Goal: Communication & Community: Answer question/provide support

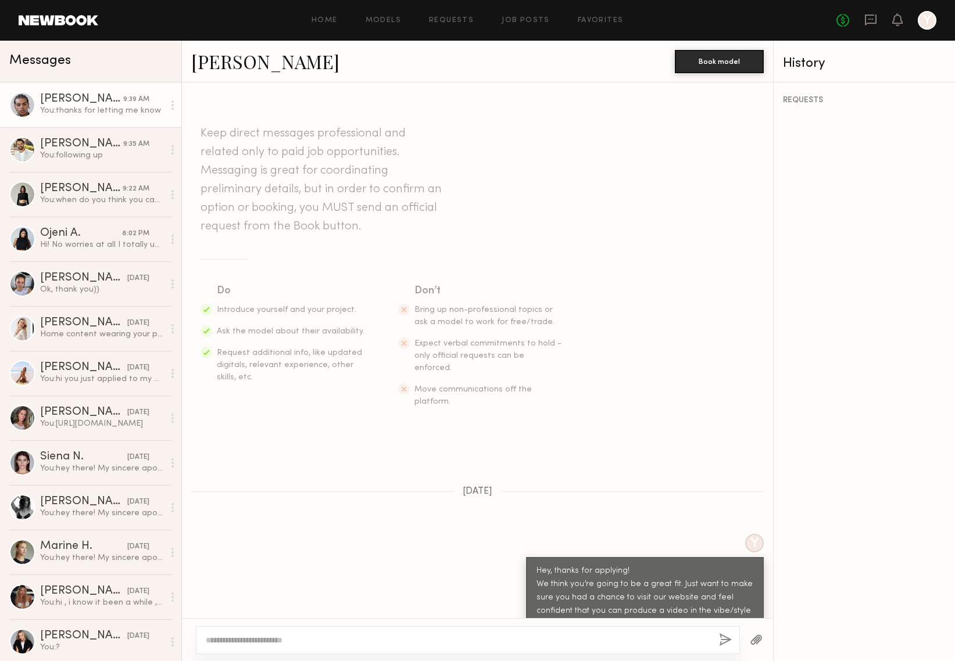
click at [523, 15] on div "Home Models Requests Job Posts Favorites Sign Out No fees up to $5,000 Y" at bounding box center [517, 20] width 838 height 19
click at [522, 23] on link "Job Posts" at bounding box center [526, 21] width 48 height 8
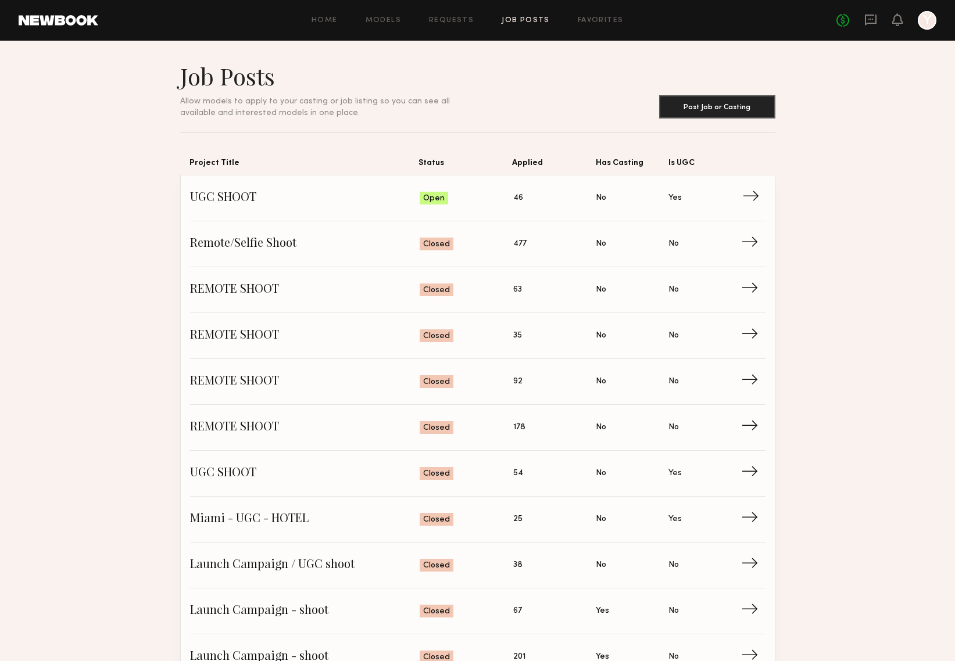
click at [212, 199] on span "UGC SHOOT" at bounding box center [305, 197] width 230 height 17
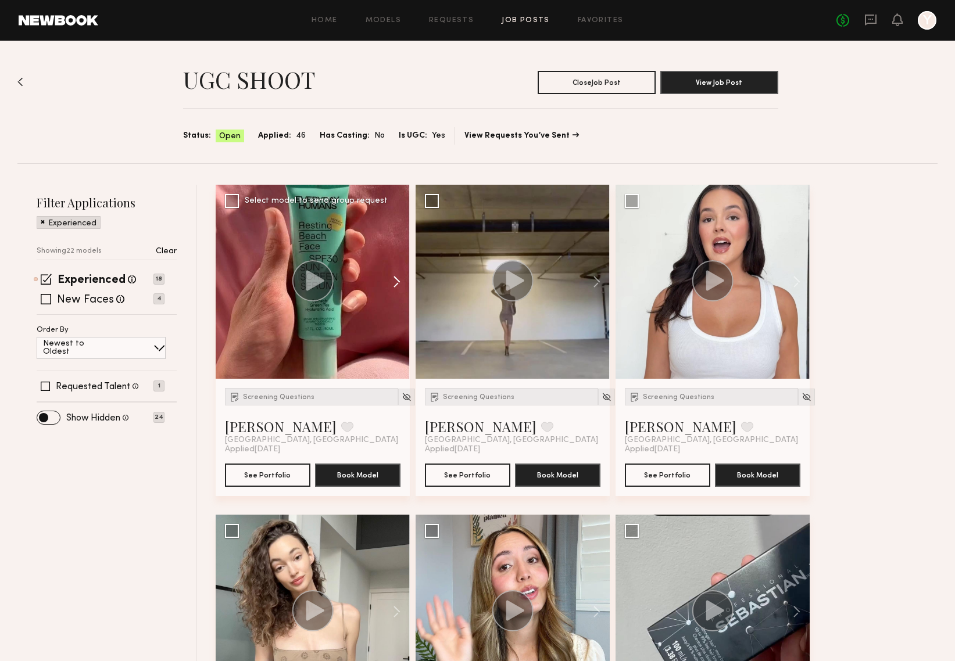
click at [401, 277] on button at bounding box center [390, 282] width 37 height 194
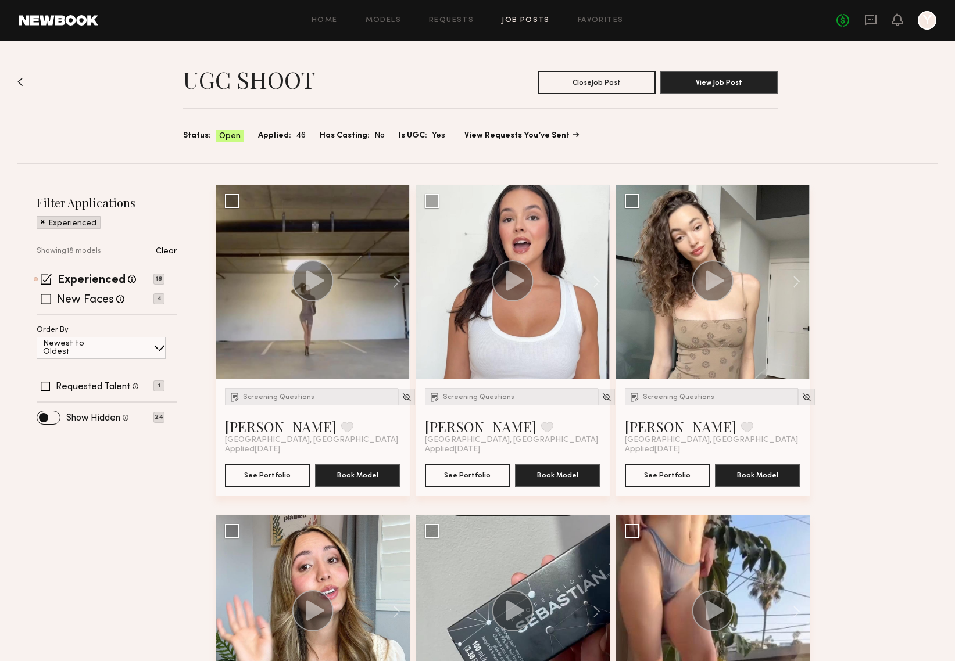
click at [401, 277] on button at bounding box center [390, 282] width 37 height 194
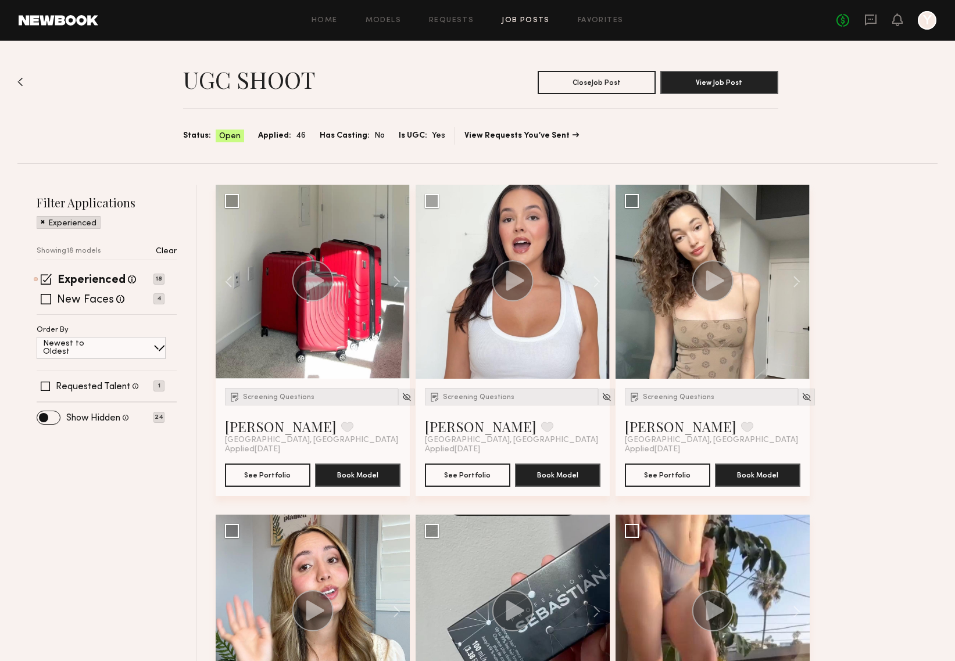
click at [401, 277] on button at bounding box center [390, 282] width 37 height 194
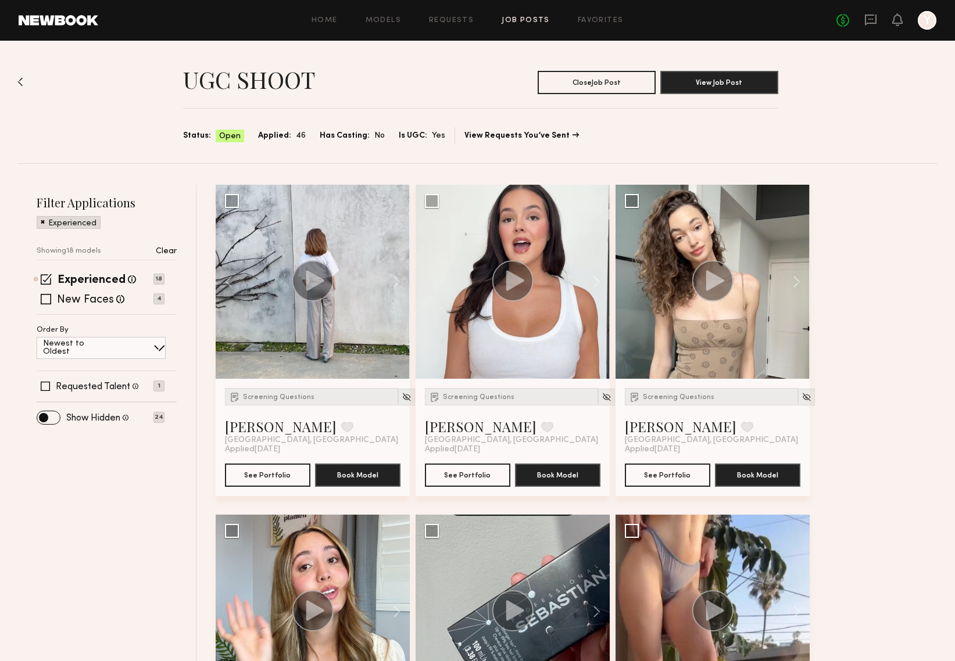
click at [401, 277] on button at bounding box center [390, 282] width 37 height 194
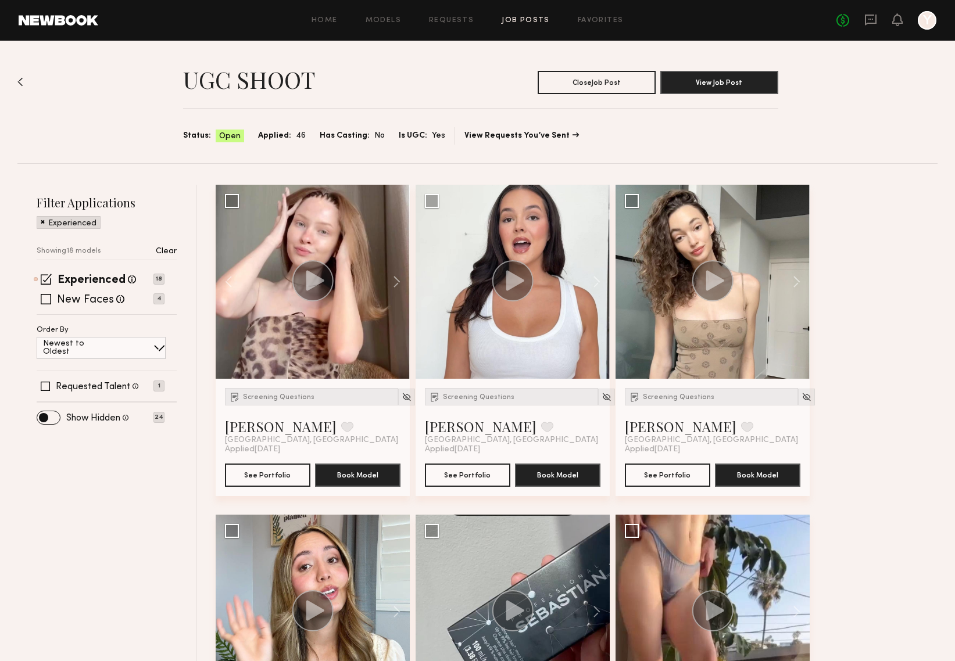
click at [401, 277] on button at bounding box center [390, 282] width 37 height 194
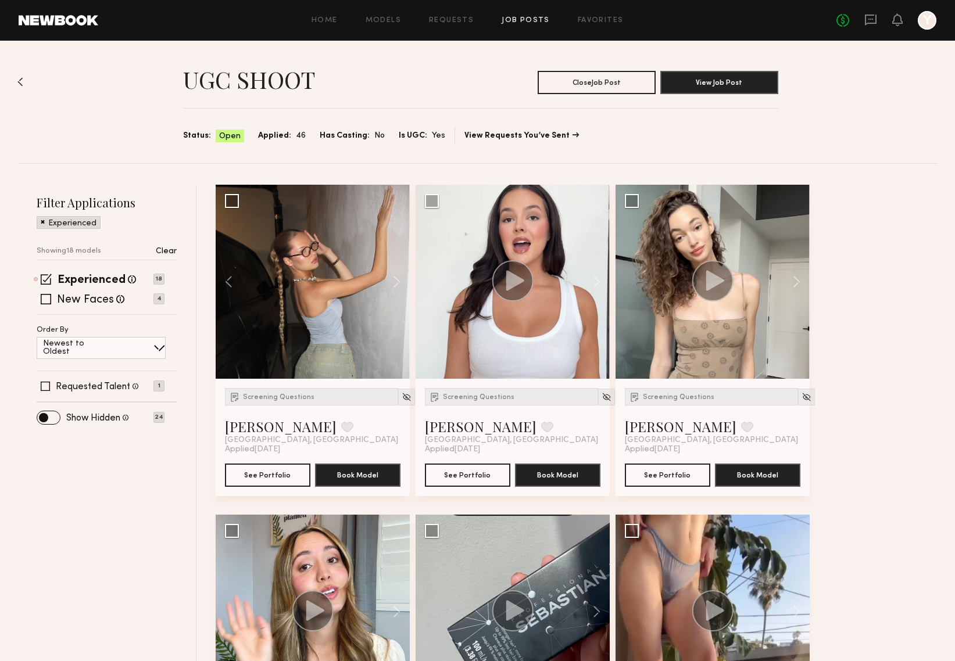
click at [401, 277] on button at bounding box center [390, 282] width 37 height 194
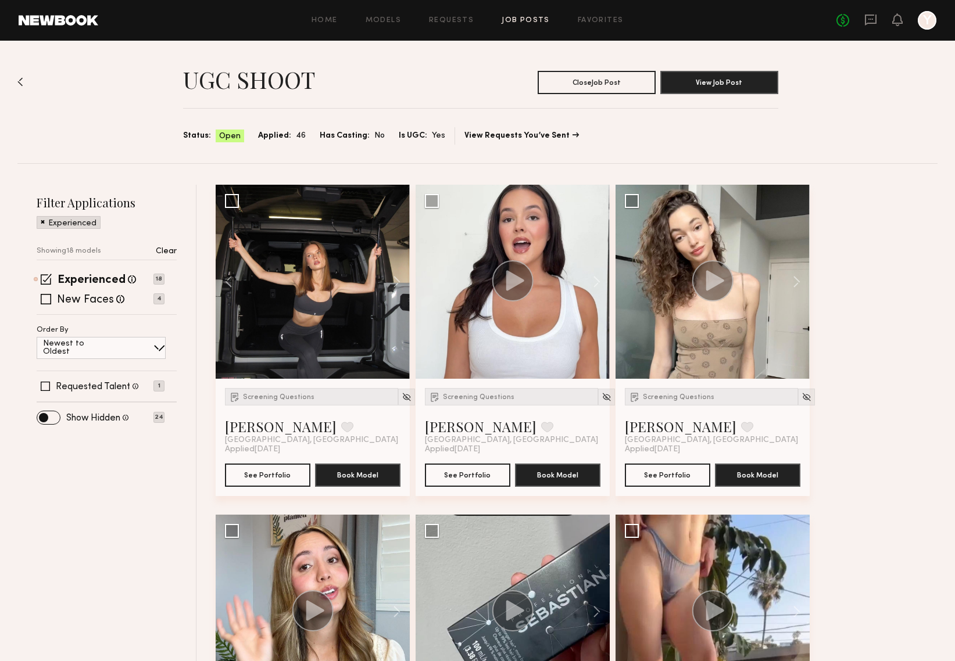
click at [401, 277] on button at bounding box center [390, 282] width 37 height 194
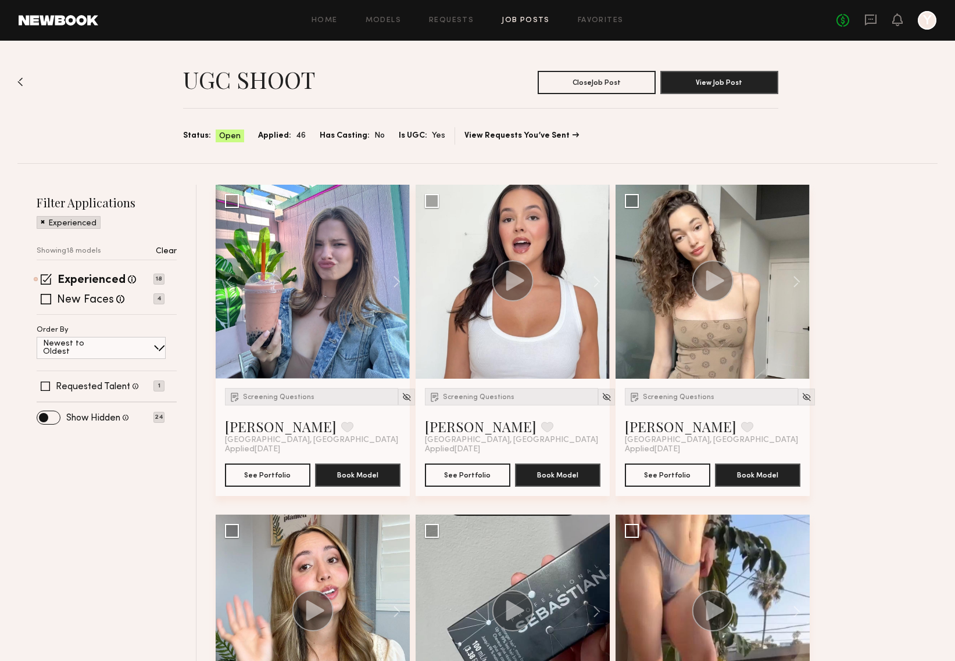
click at [401, 277] on button at bounding box center [390, 282] width 37 height 194
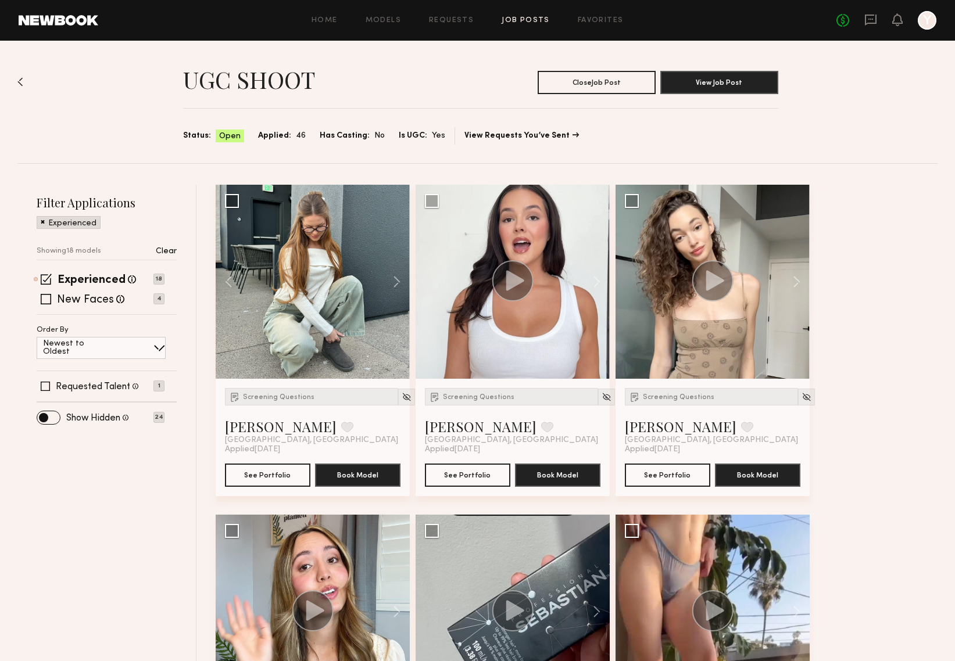
click at [401, 277] on button at bounding box center [390, 282] width 37 height 194
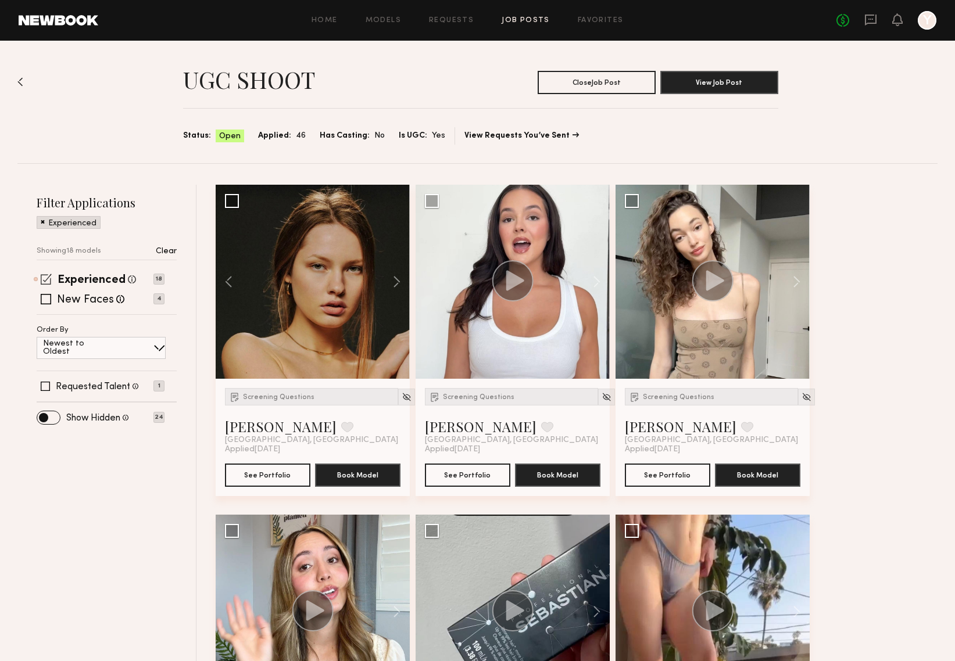
click at [49, 277] on span at bounding box center [46, 279] width 11 height 11
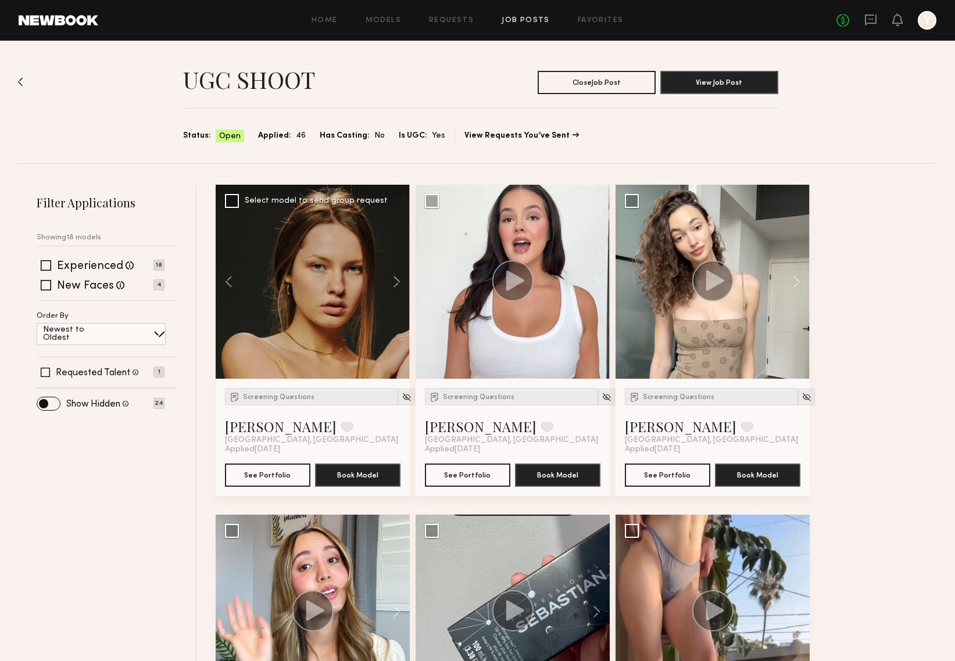
scroll to position [44, 0]
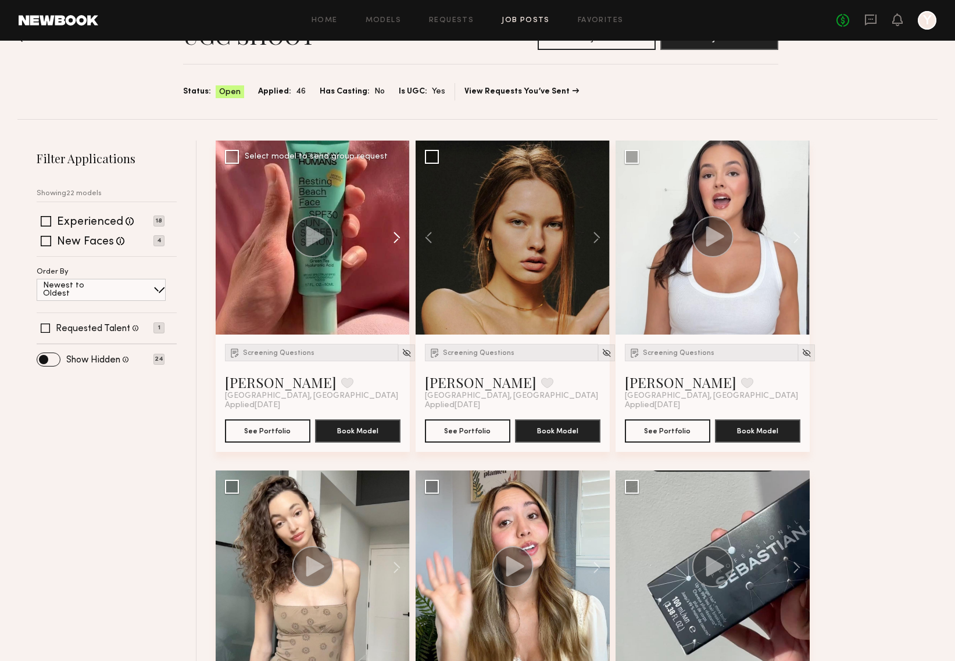
click at [397, 238] on button at bounding box center [390, 238] width 37 height 194
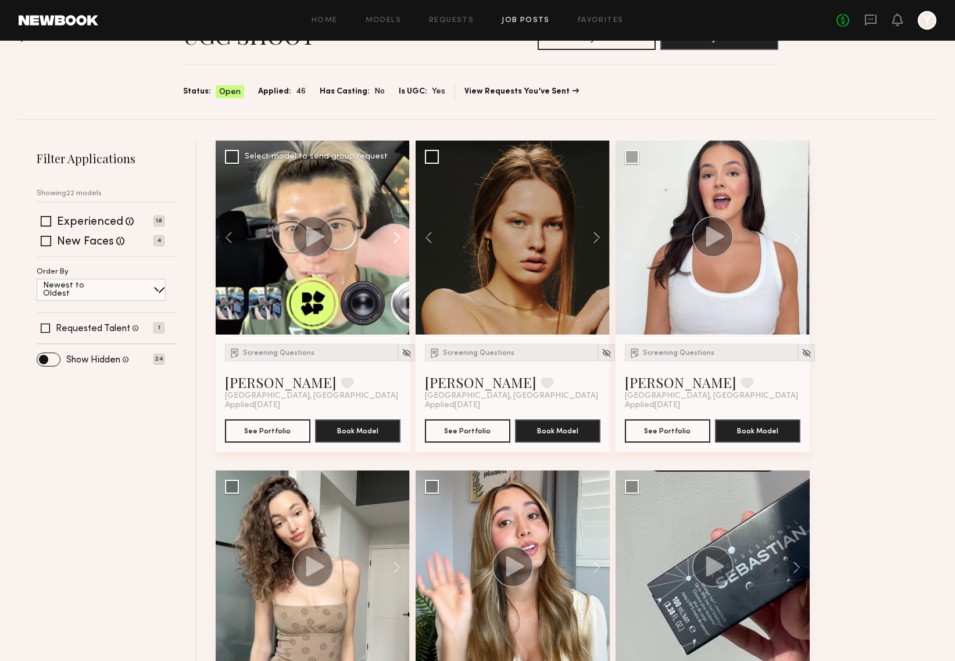
click at [397, 238] on button at bounding box center [390, 238] width 37 height 194
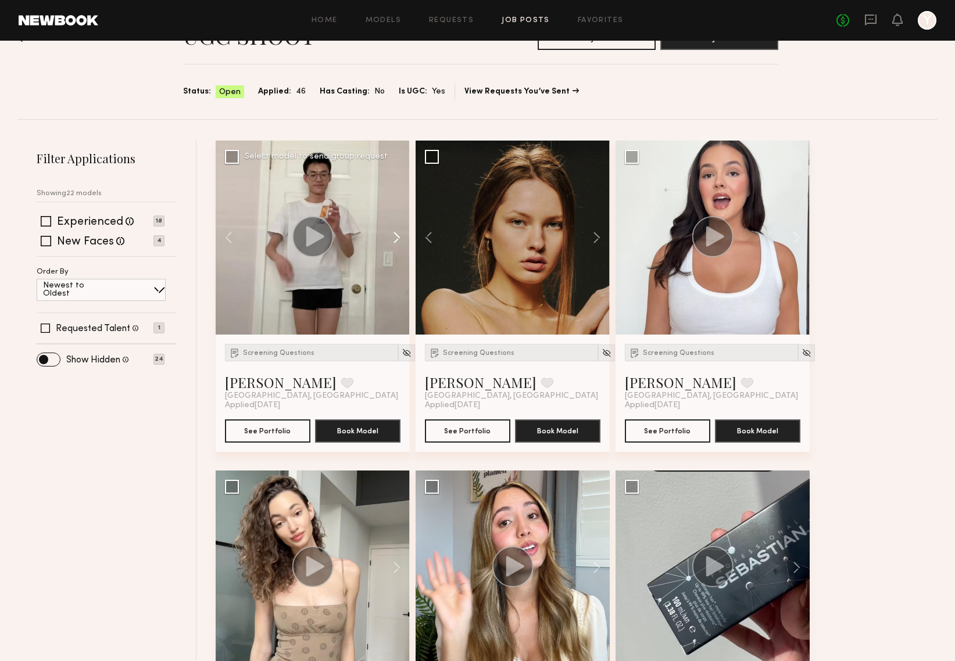
click at [397, 238] on button at bounding box center [390, 238] width 37 height 194
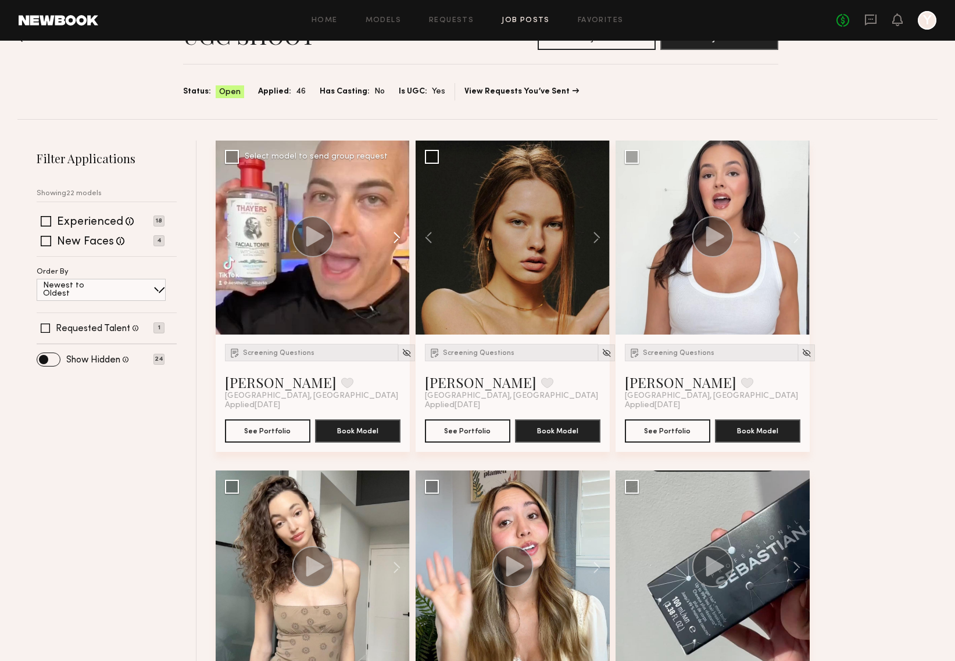
click at [397, 238] on button at bounding box center [390, 238] width 37 height 194
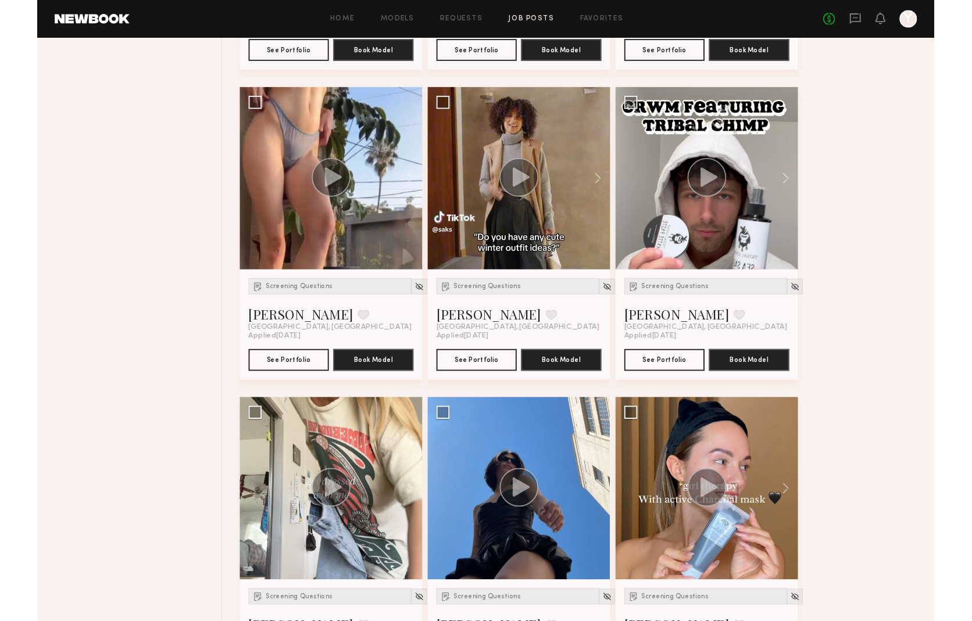
scroll to position [701, 0]
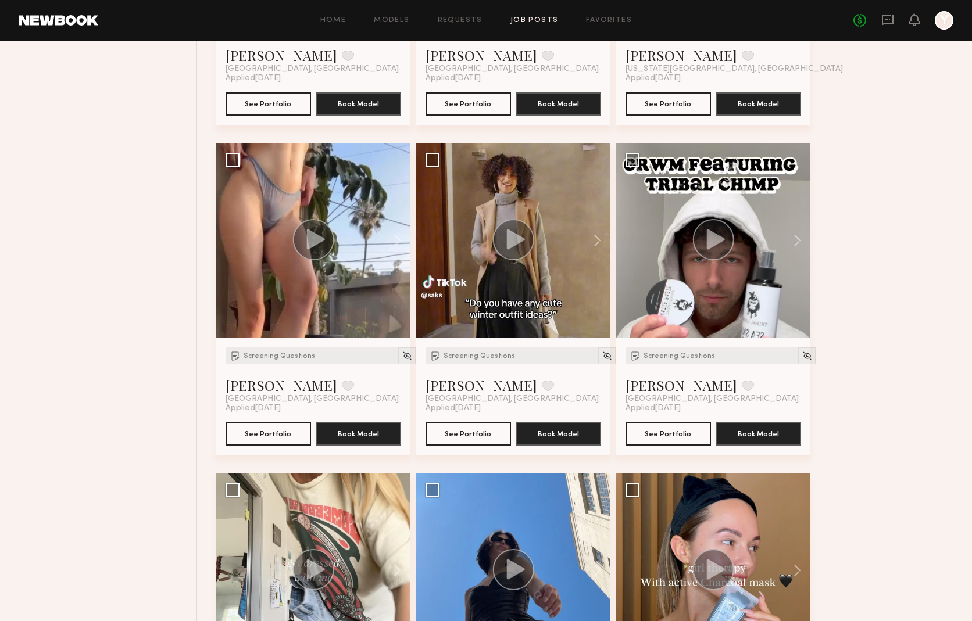
click at [894, 18] on div "No fees up to $5,000 Y" at bounding box center [903, 20] width 100 height 19
click at [887, 19] on icon at bounding box center [887, 19] width 5 height 1
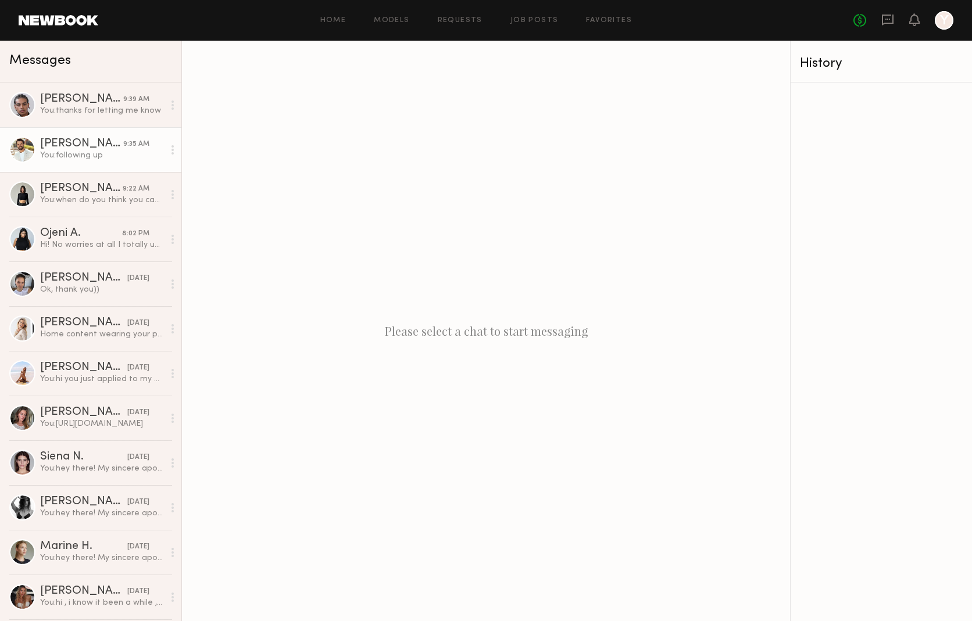
click at [92, 128] on link "Nikola M. 9:35 AM You: following up" at bounding box center [90, 149] width 181 height 45
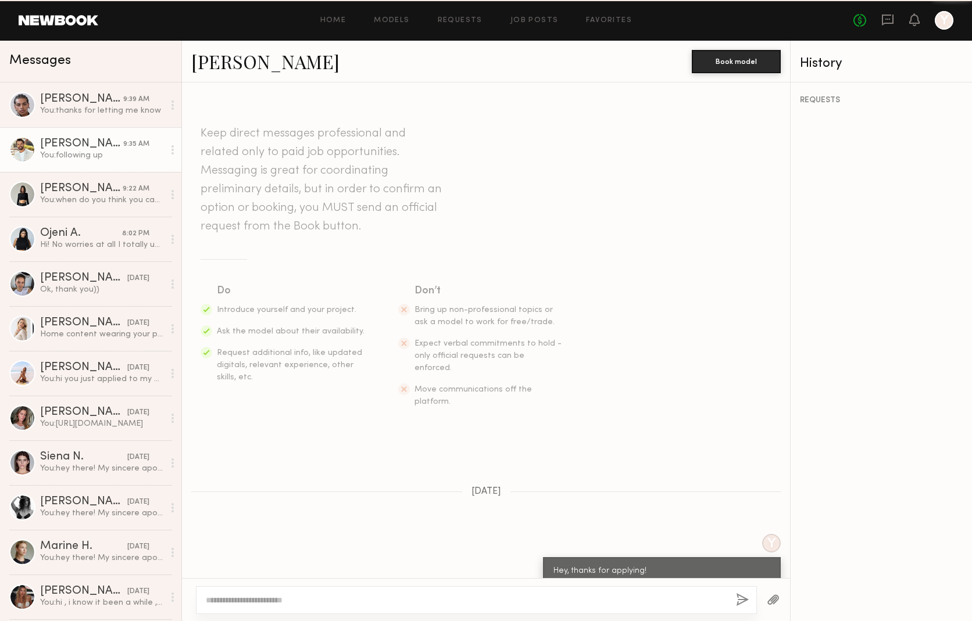
scroll to position [199, 0]
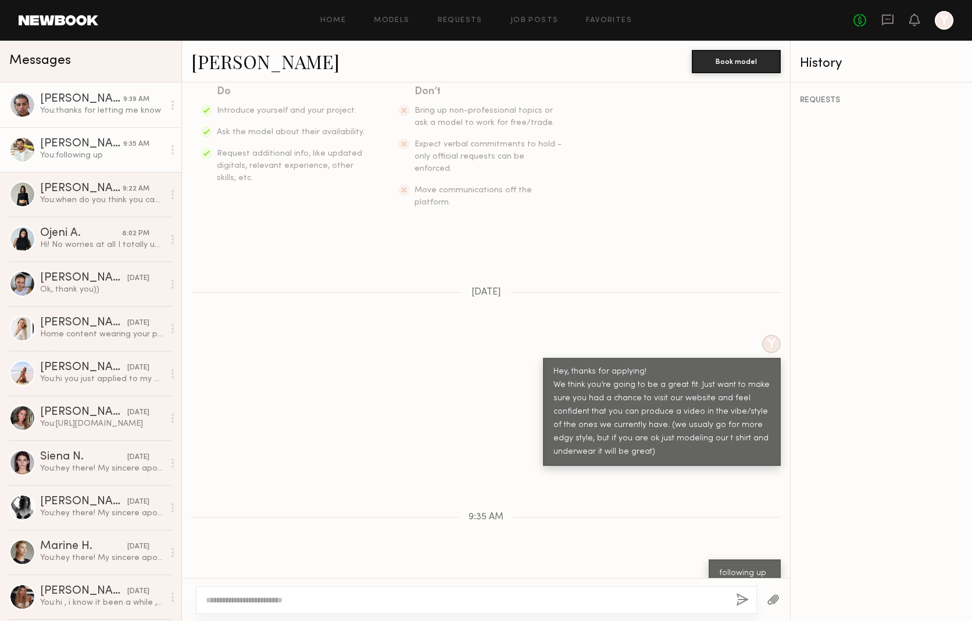
click at [88, 103] on div "Jaylin D." at bounding box center [81, 100] width 83 height 12
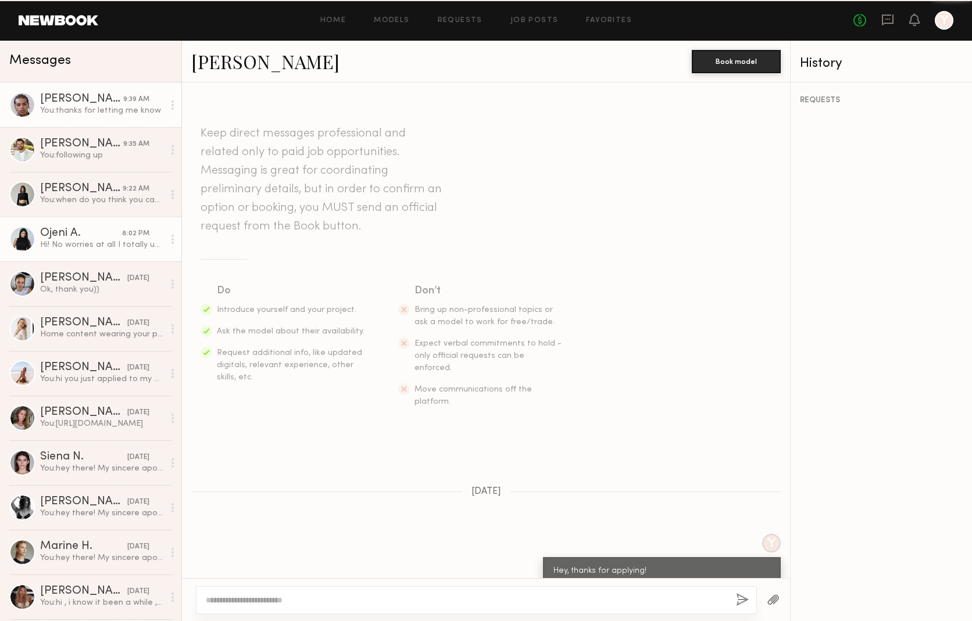
scroll to position [274, 0]
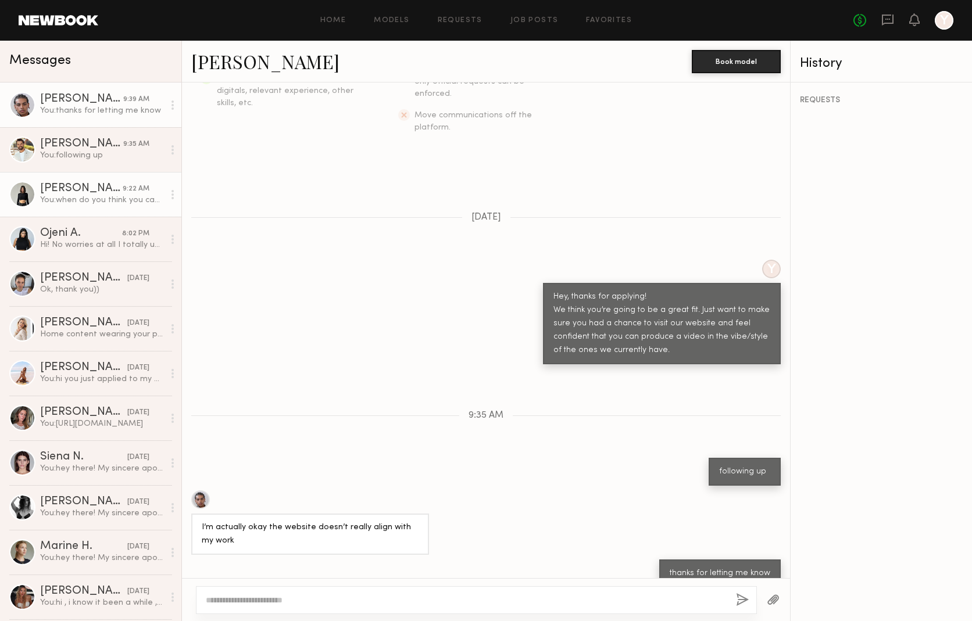
click at [75, 195] on div "You: when do you think you can shoot ? product will arrive in about 5 days" at bounding box center [102, 200] width 124 height 11
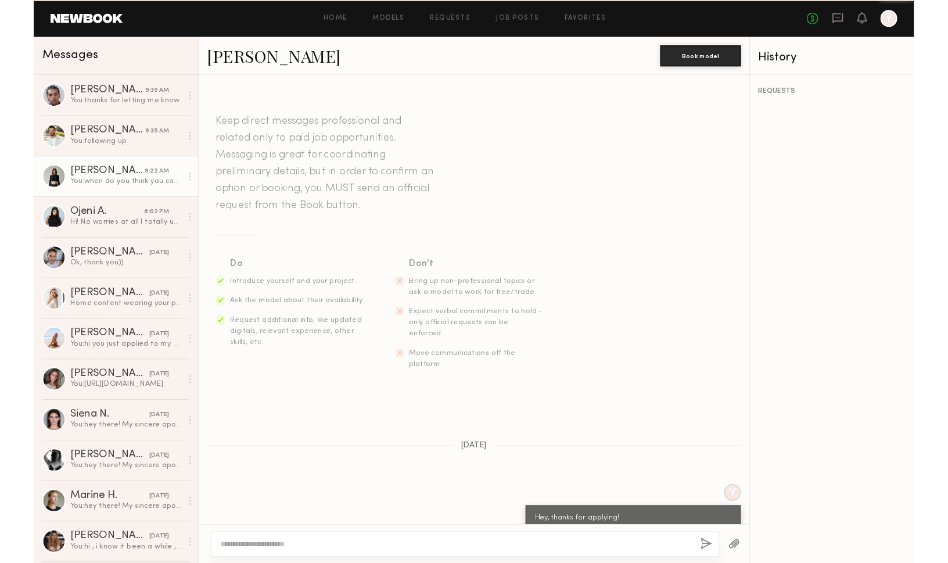
scroll to position [588, 0]
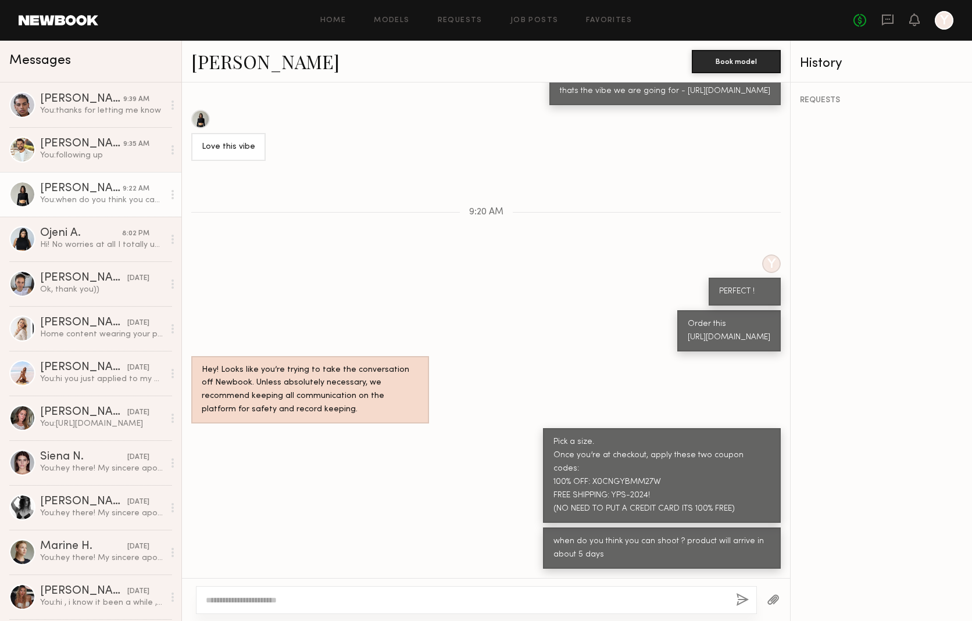
click at [211, 72] on link "Kate A." at bounding box center [265, 61] width 148 height 25
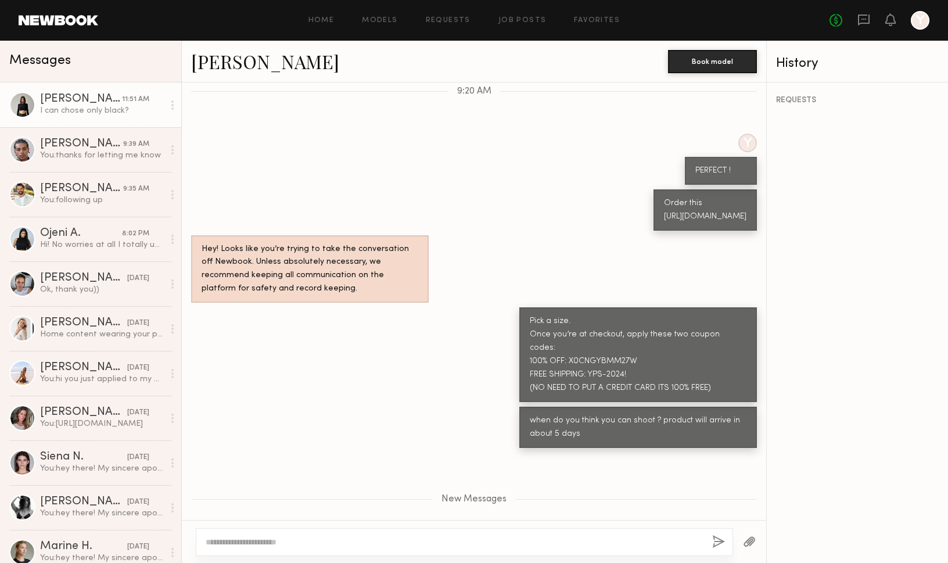
scroll to position [849, 0]
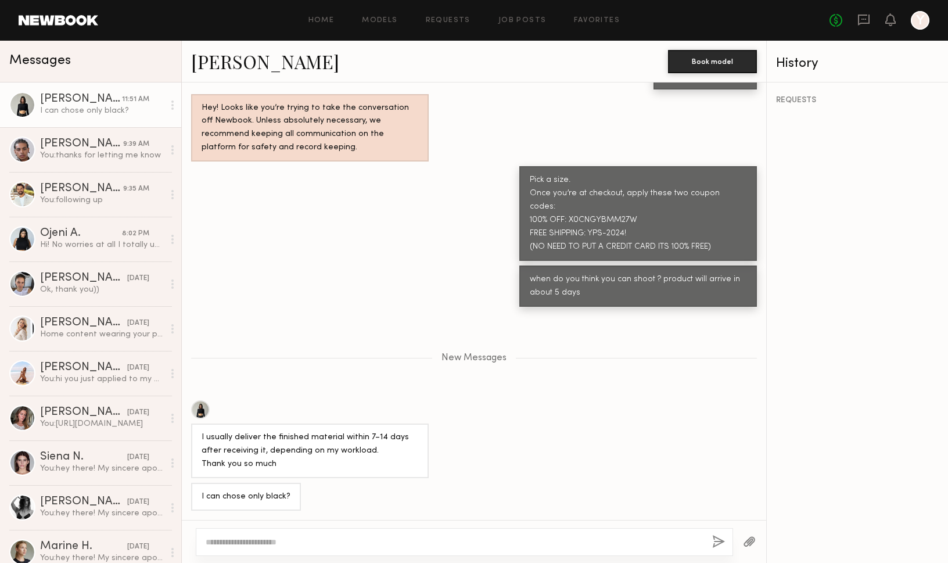
click at [275, 539] on textarea at bounding box center [454, 542] width 497 height 12
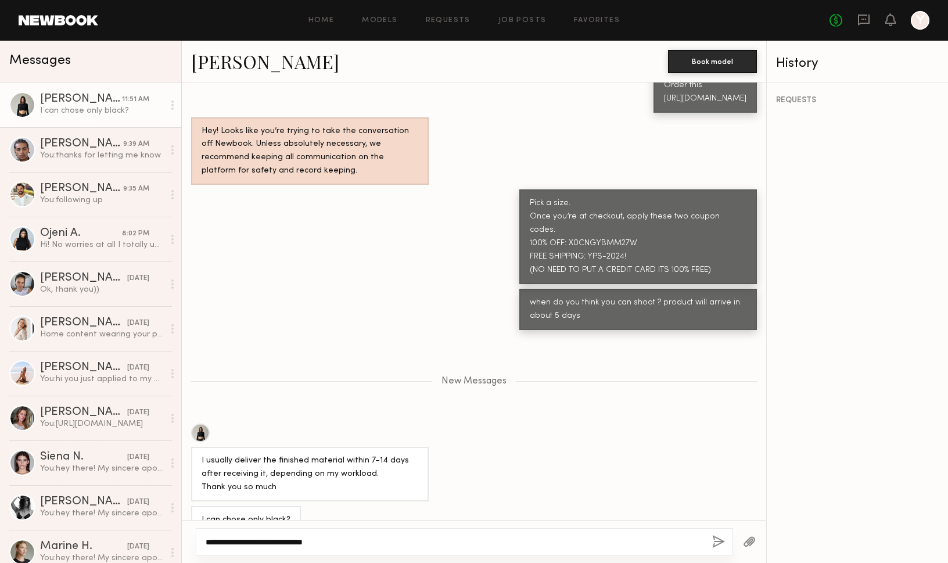
scroll to position [789, 0]
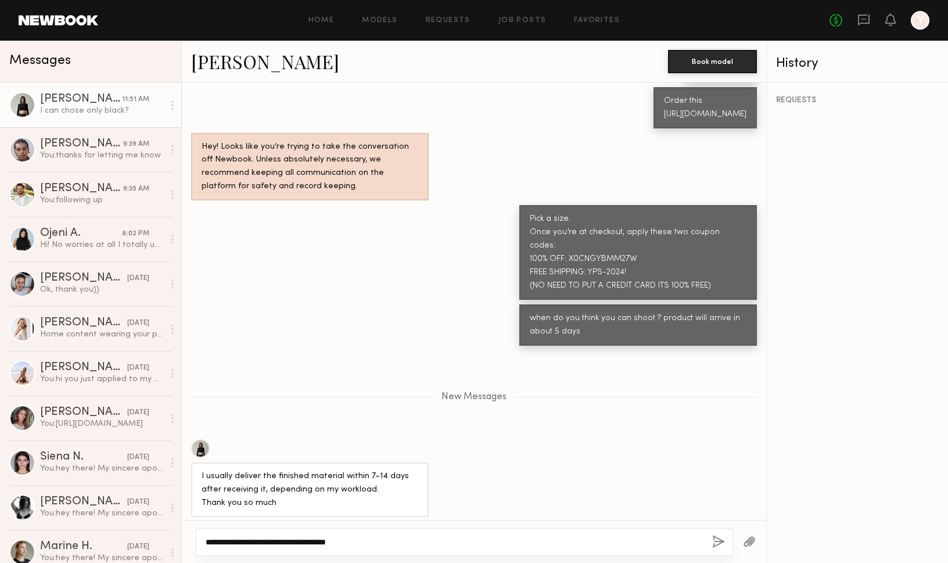
click at [209, 542] on textarea "**********" at bounding box center [454, 542] width 497 height 12
type textarea "**********"
click at [360, 546] on textarea "**********" at bounding box center [454, 542] width 497 height 12
drag, startPoint x: 360, startPoint y: 546, endPoint x: 158, endPoint y: 538, distance: 201.8
click at [158, 538] on div "Messages Kate A. 11:51 AM I can chose only black? Jaylin D. 9:39 AM You: thanks…" at bounding box center [474, 302] width 948 height 522
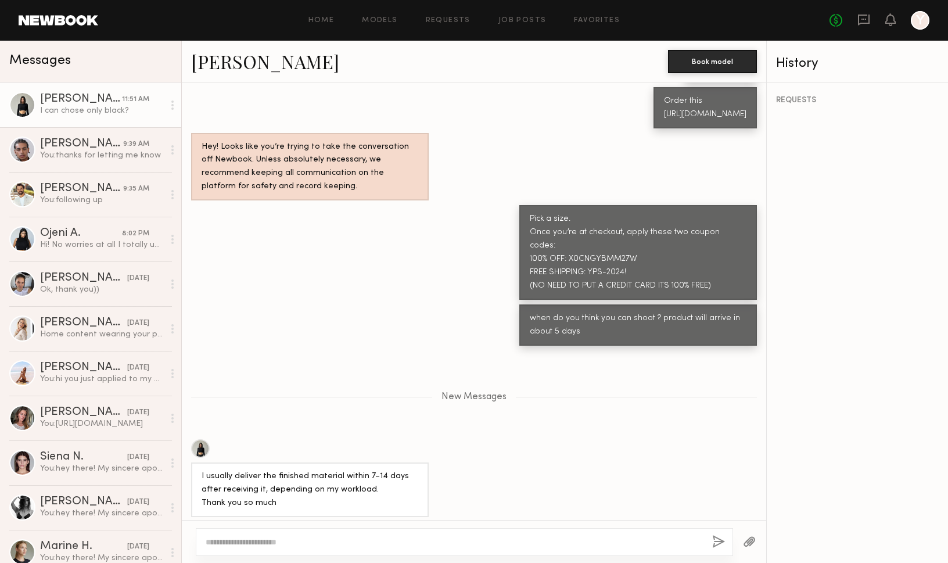
click at [402, 536] on div at bounding box center [454, 542] width 497 height 12
click at [379, 545] on textarea at bounding box center [454, 542] width 497 height 12
paste textarea "**********"
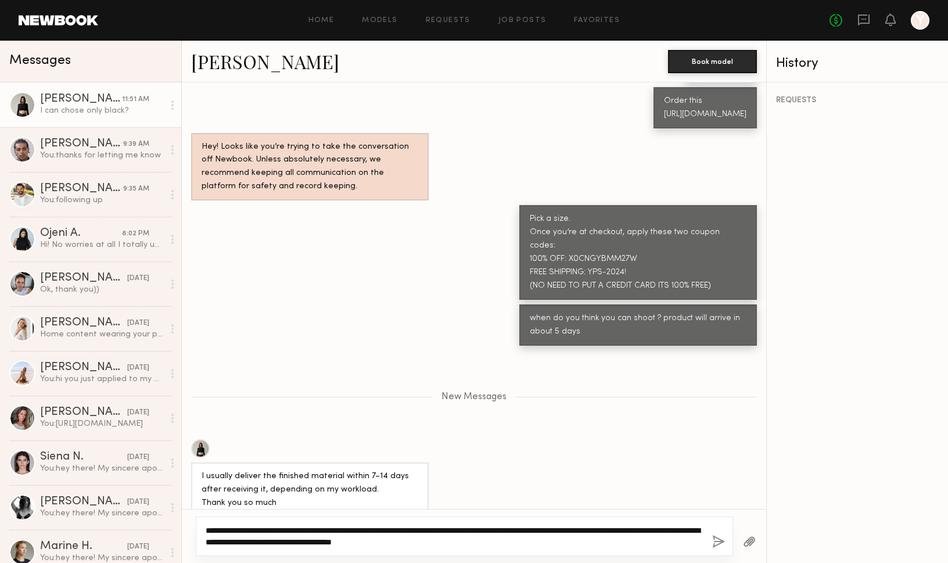
click at [206, 529] on textarea "**********" at bounding box center [454, 536] width 497 height 23
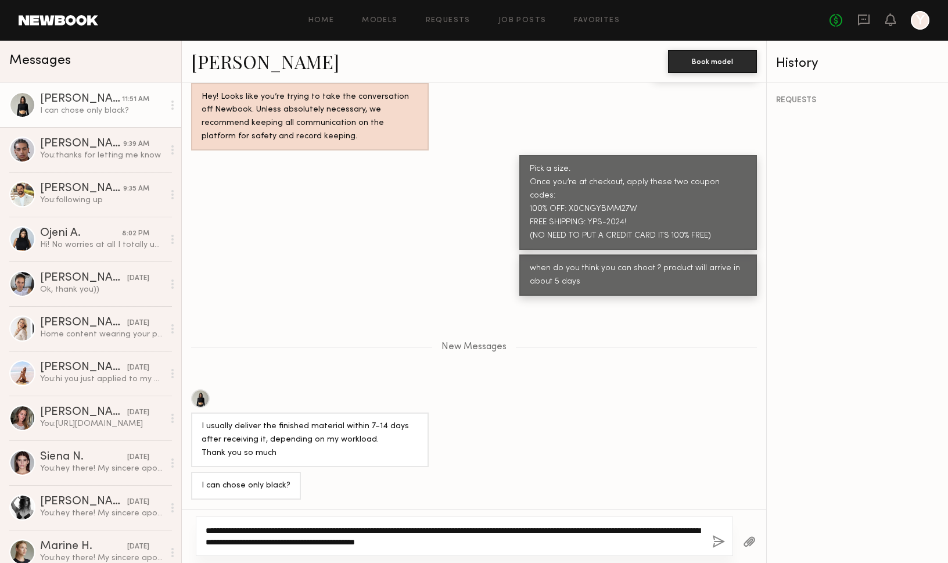
type textarea "**********"
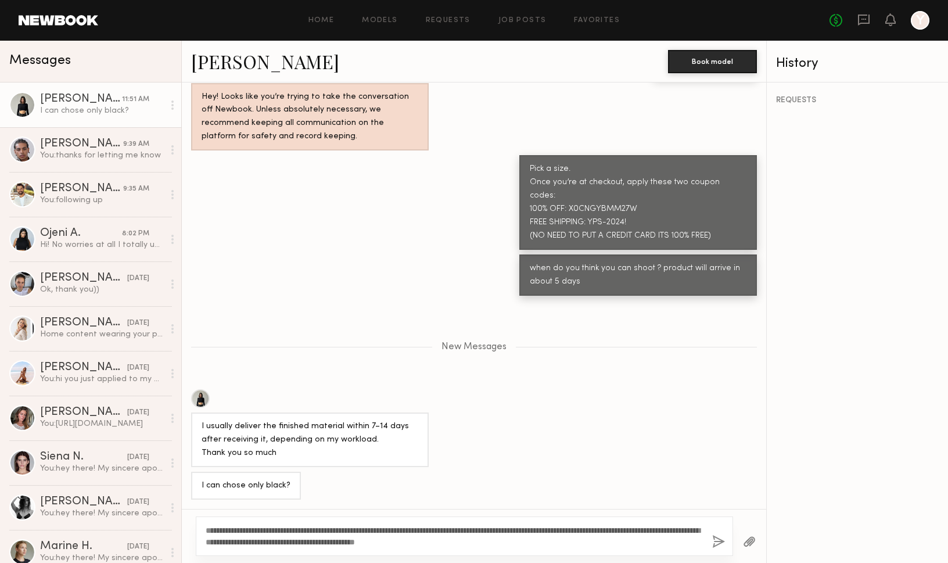
click at [715, 545] on button "button" at bounding box center [718, 542] width 13 height 15
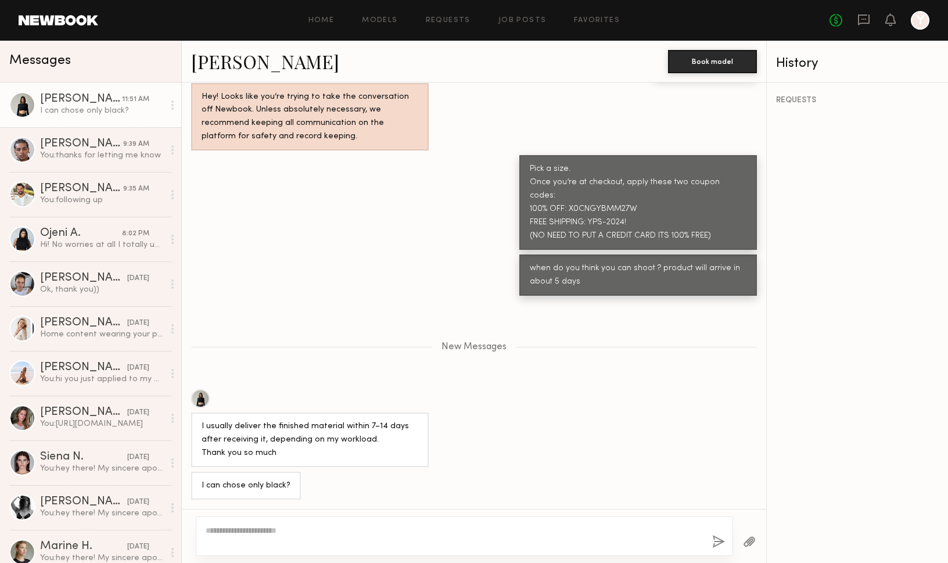
scroll to position [922, 0]
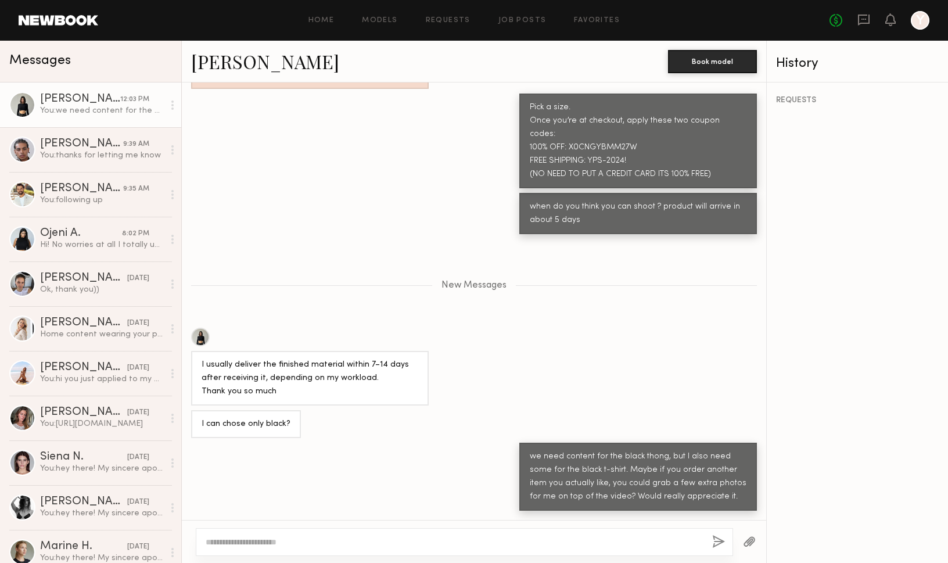
click at [209, 66] on link "Kate A." at bounding box center [265, 61] width 148 height 25
click at [96, 141] on div "Jaylin D." at bounding box center [81, 144] width 83 height 12
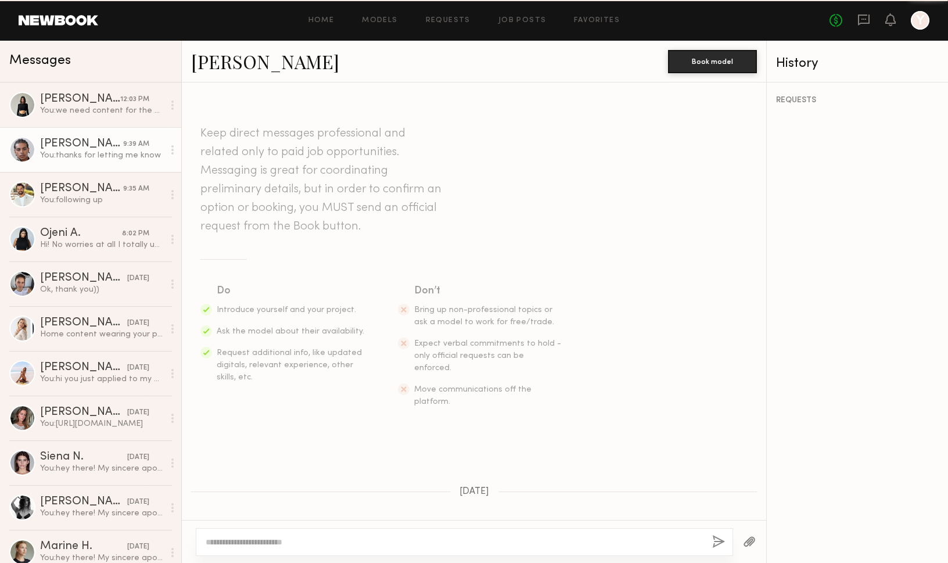
scroll to position [332, 0]
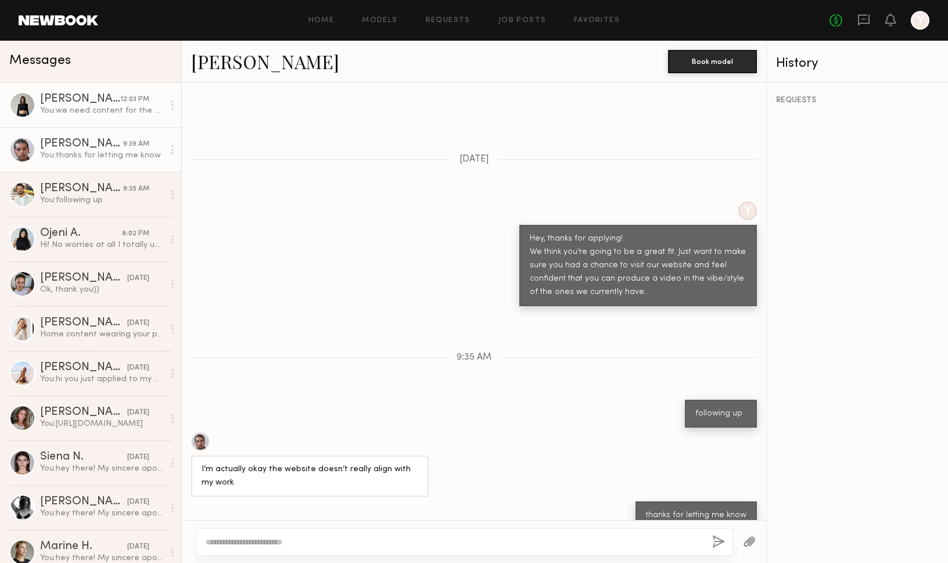
click at [80, 103] on div "Kate A." at bounding box center [80, 100] width 80 height 12
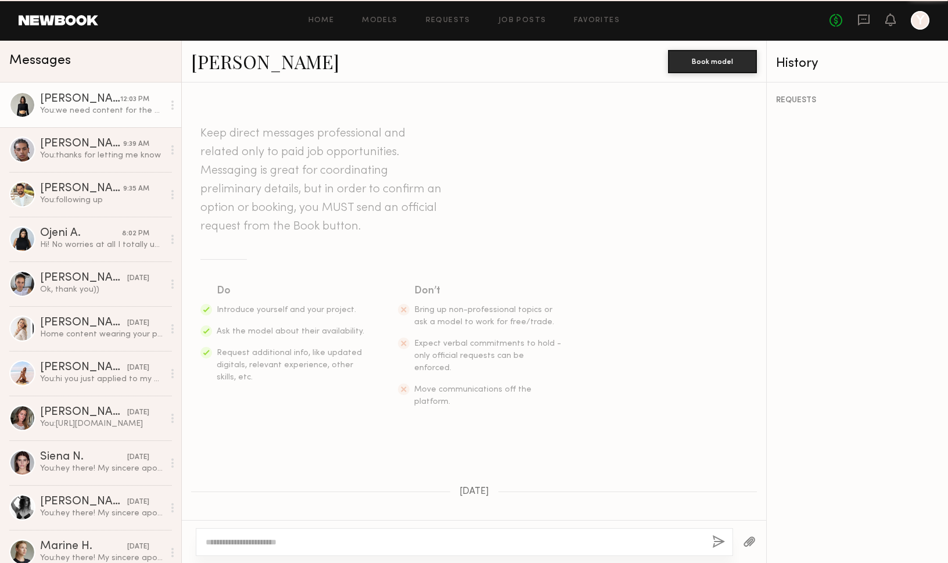
scroll to position [833, 0]
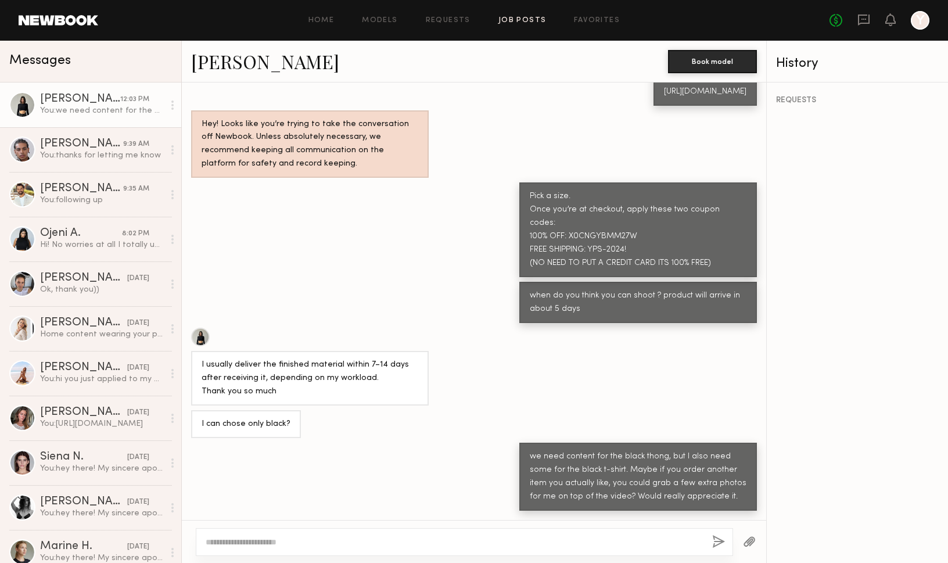
click at [526, 20] on link "Job Posts" at bounding box center [523, 21] width 48 height 8
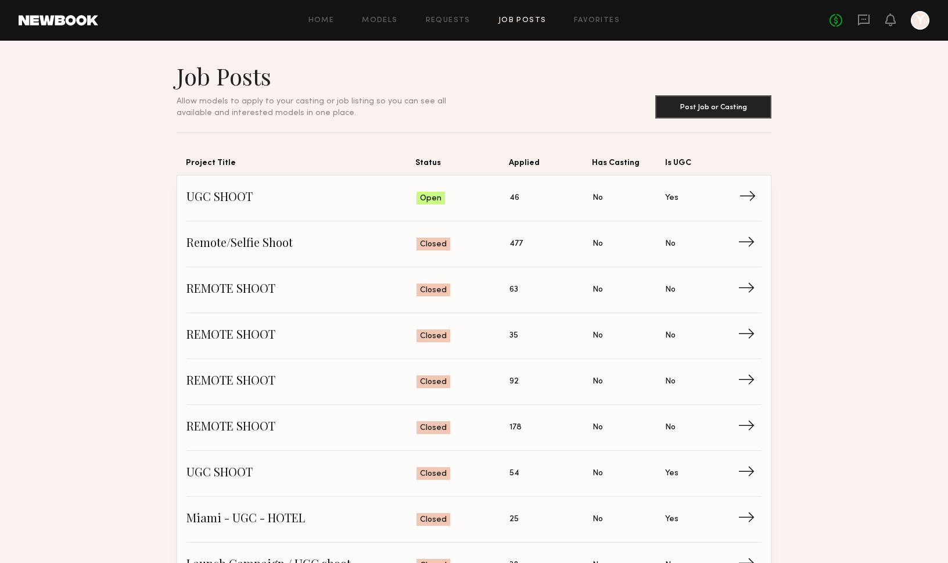
click at [242, 206] on span "UGC SHOOT" at bounding box center [302, 197] width 230 height 17
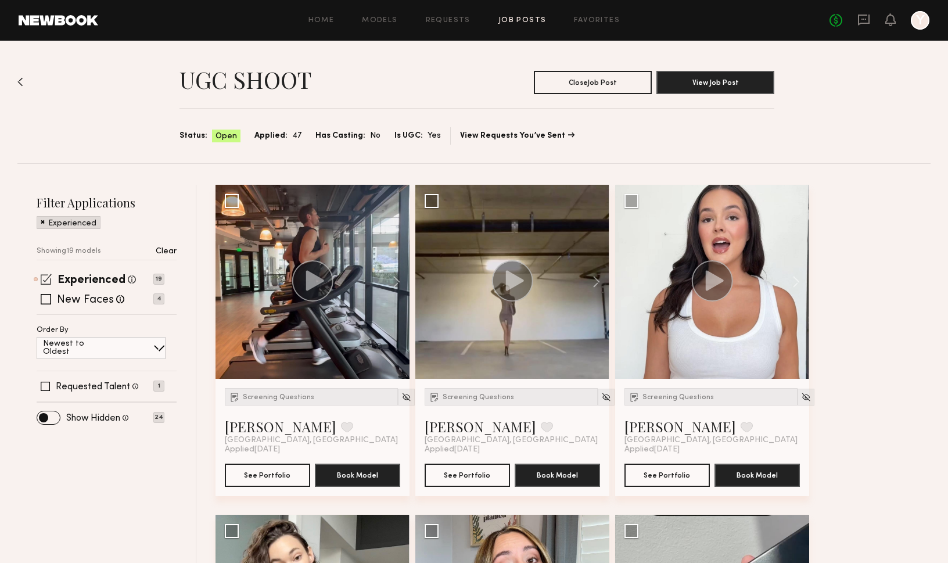
click at [45, 279] on span at bounding box center [46, 279] width 11 height 11
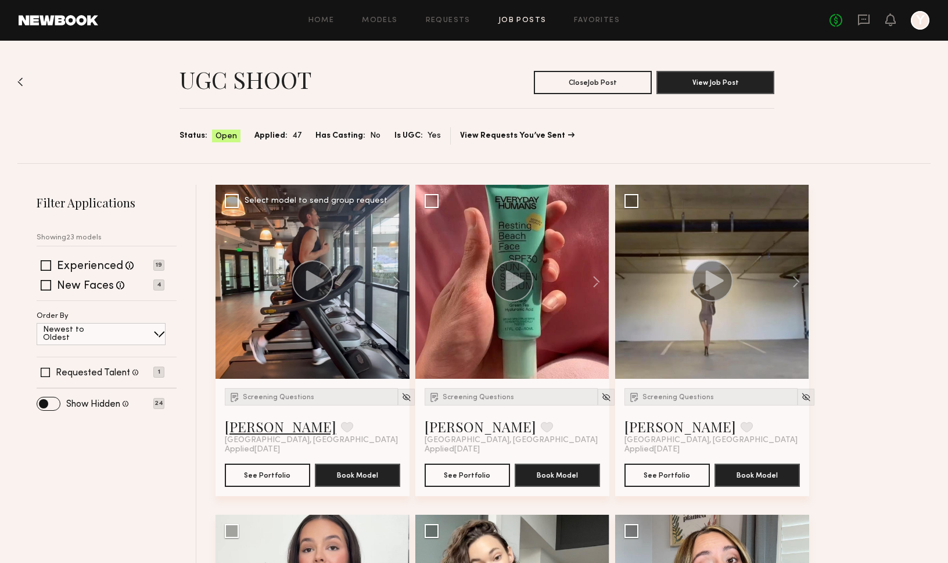
click at [275, 429] on link "Jonathan Z." at bounding box center [281, 426] width 112 height 19
click at [865, 20] on icon at bounding box center [864, 19] width 13 height 13
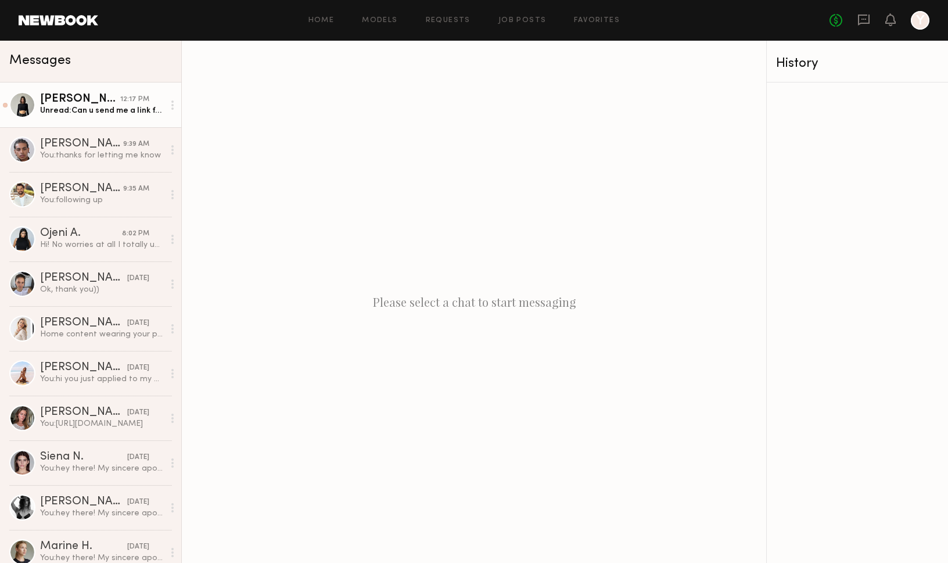
click at [112, 114] on div "Unread: Can u send me a link for T-shirt?" at bounding box center [102, 110] width 124 height 11
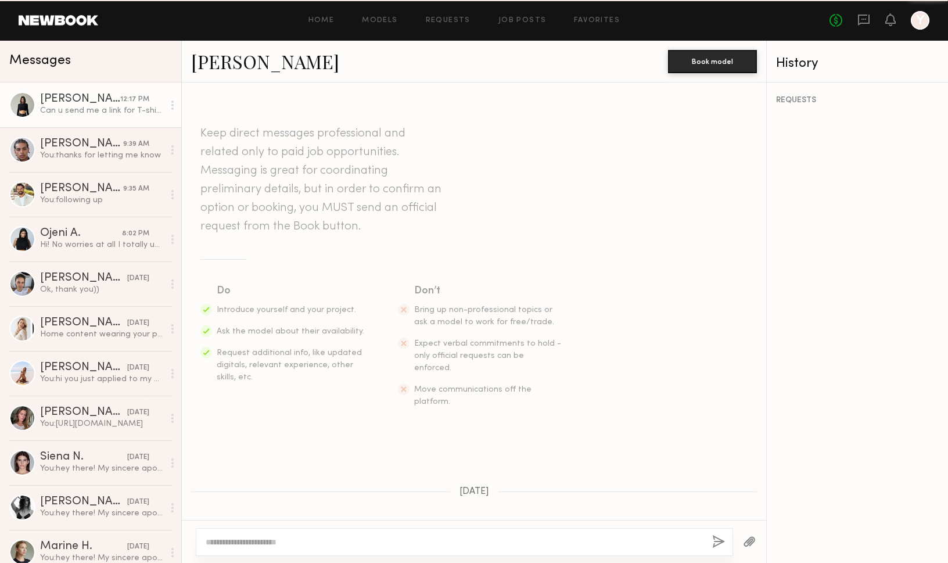
scroll to position [889, 0]
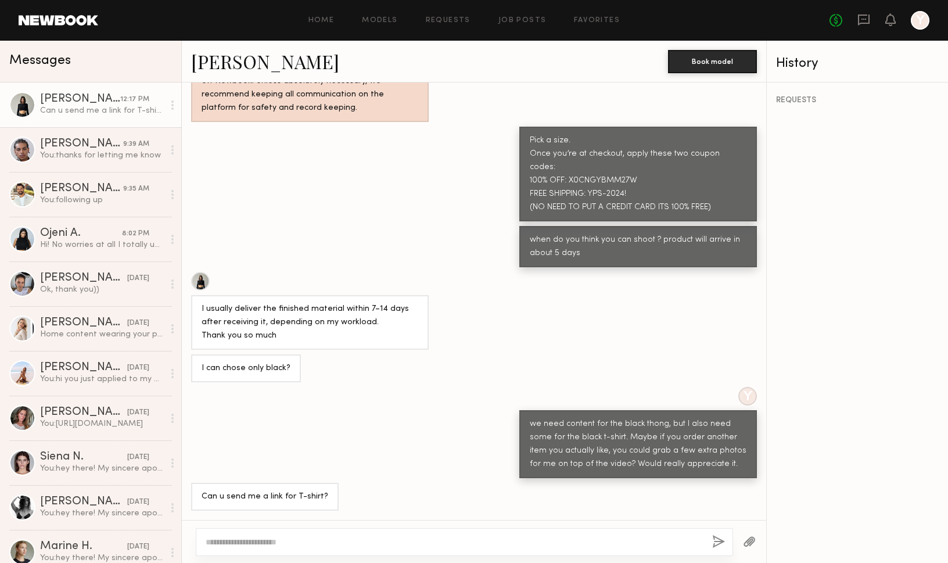
click at [415, 542] on textarea at bounding box center [454, 542] width 497 height 12
paste textarea "**********"
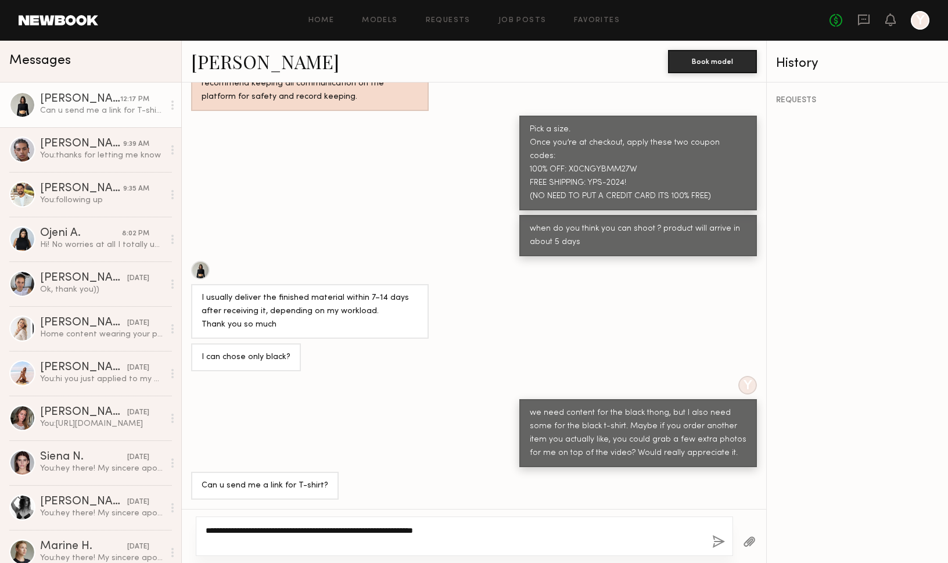
type textarea "**********"
click at [720, 541] on button "button" at bounding box center [718, 542] width 13 height 15
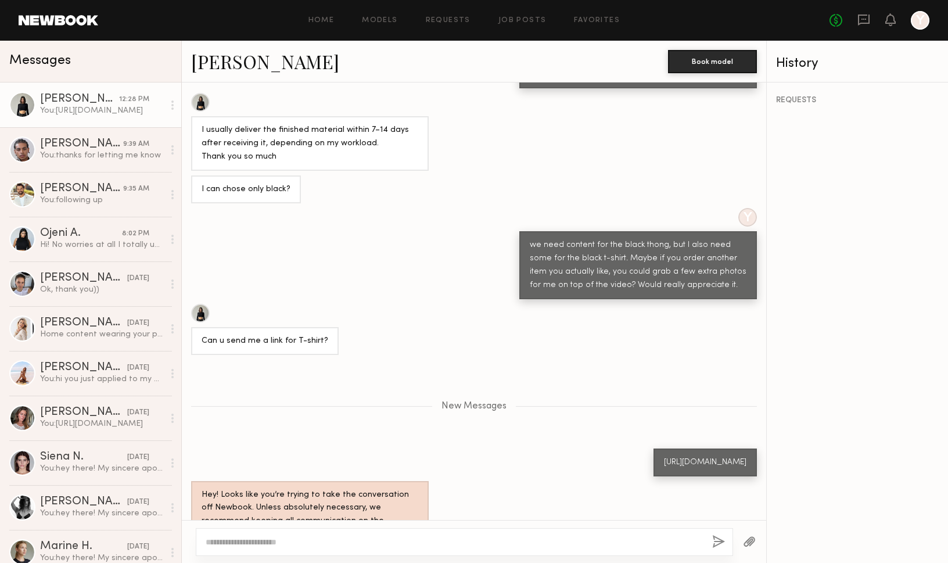
scroll to position [1119, 0]
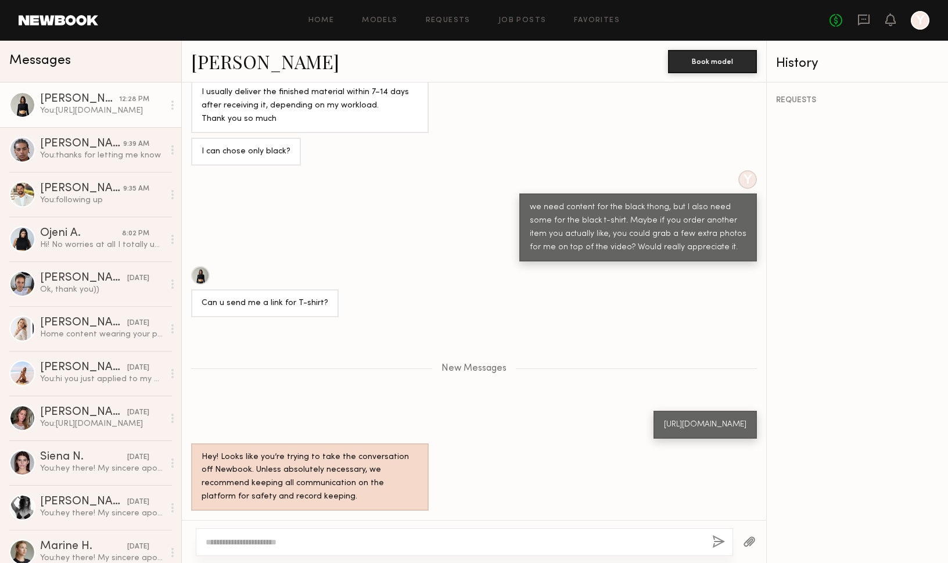
click at [483, 552] on div at bounding box center [465, 542] width 538 height 28
click at [477, 549] on div at bounding box center [465, 542] width 538 height 28
click at [452, 543] on textarea at bounding box center [454, 542] width 497 height 12
click at [427, 540] on textarea at bounding box center [454, 542] width 497 height 12
click at [282, 540] on textarea "**********" at bounding box center [454, 542] width 497 height 12
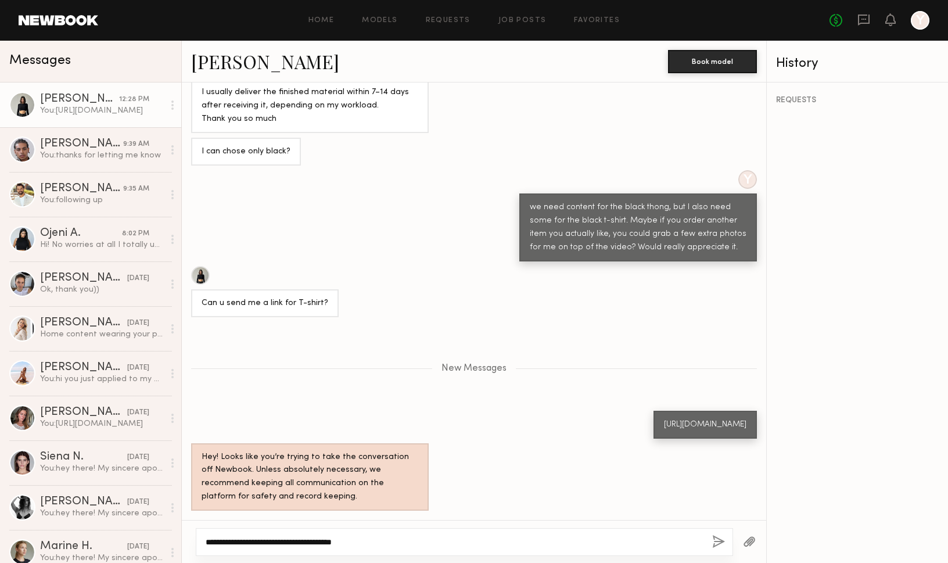
type textarea "**********"
click at [718, 544] on button "button" at bounding box center [718, 542] width 13 height 15
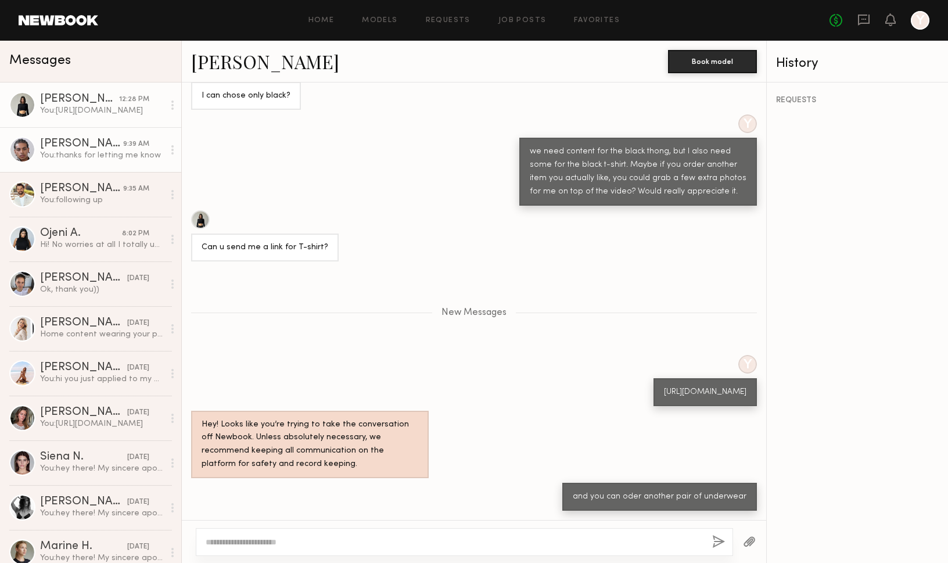
click at [94, 163] on link "Jaylin D. 9:39 AM You: thanks for letting me know" at bounding box center [90, 149] width 181 height 45
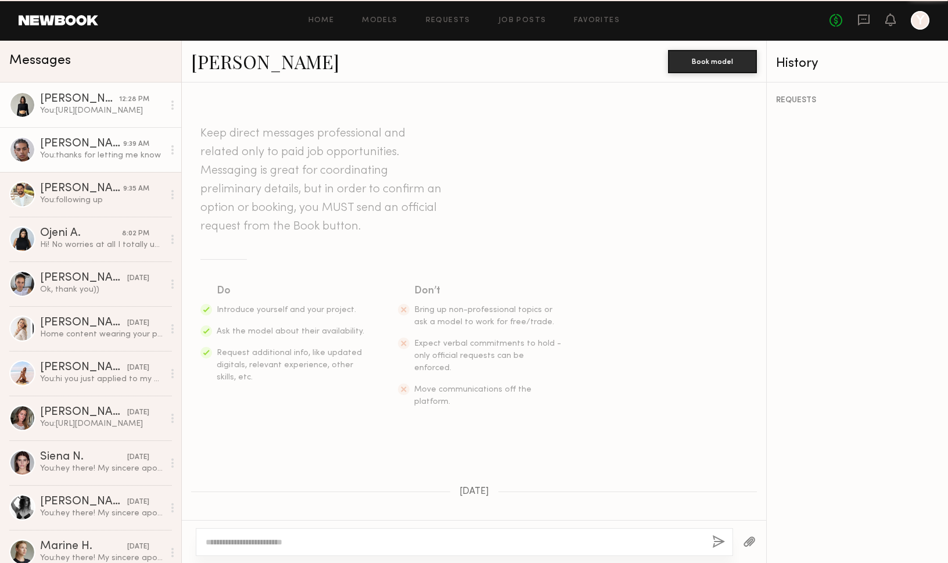
scroll to position [332, 0]
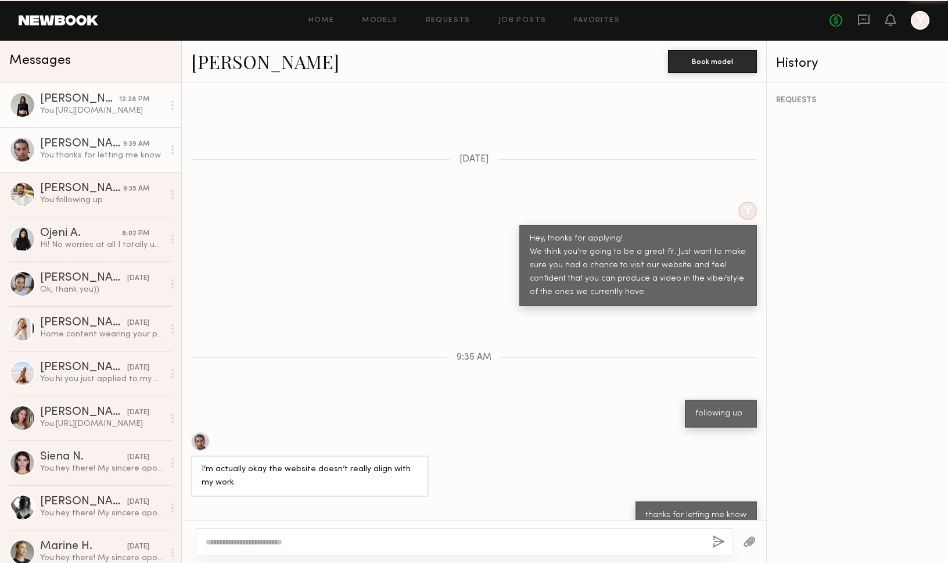
click at [93, 95] on div "Kate A." at bounding box center [79, 100] width 79 height 12
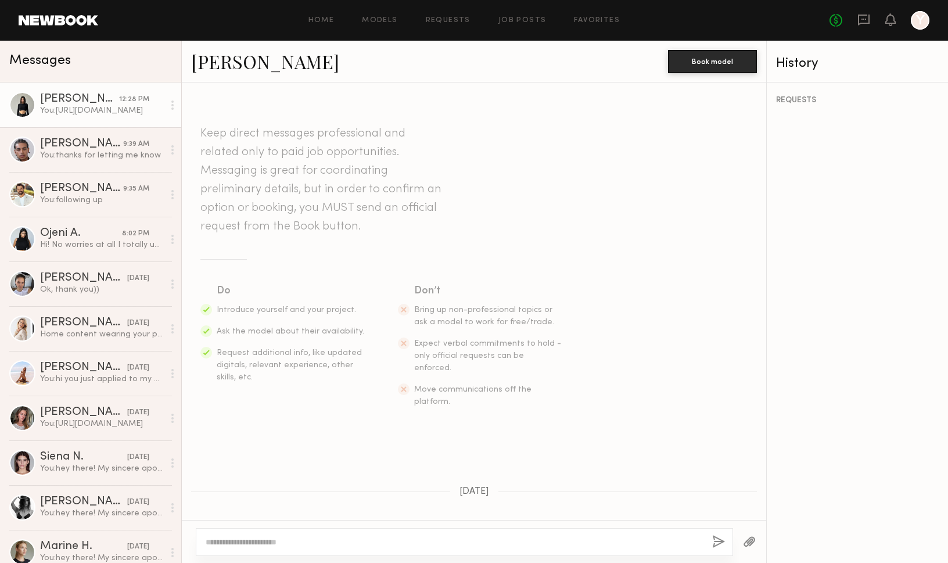
scroll to position [1087, 0]
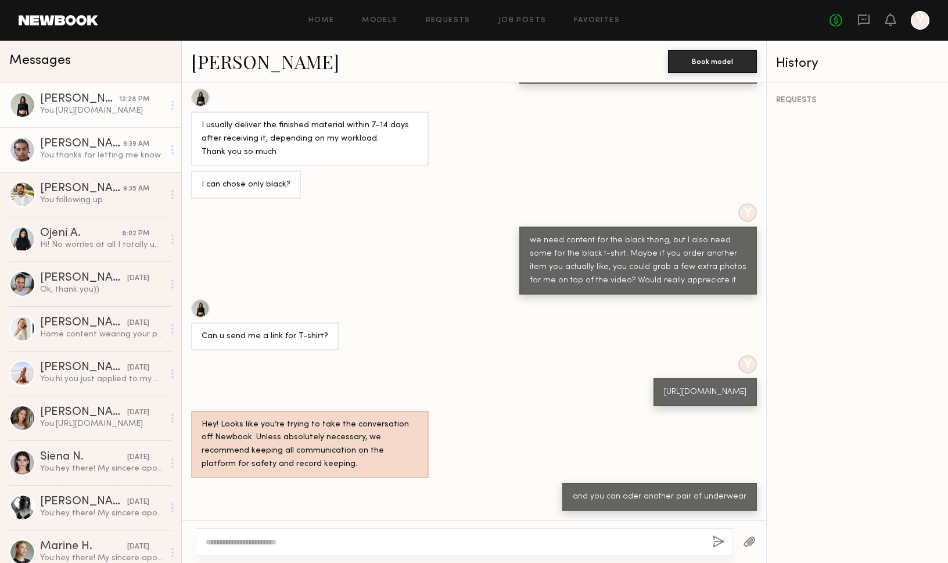
click at [109, 159] on div "You: thanks for letting me know" at bounding box center [102, 155] width 124 height 11
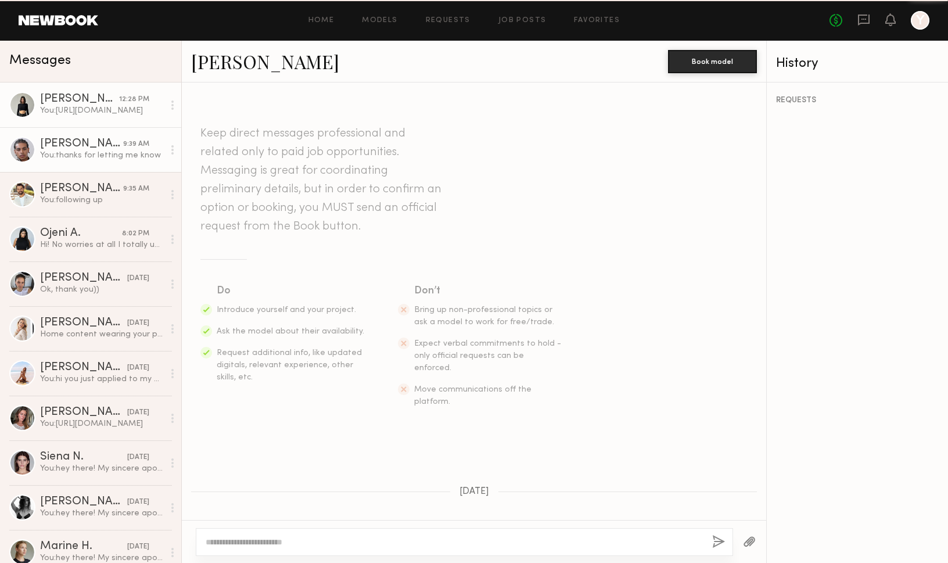
scroll to position [332, 0]
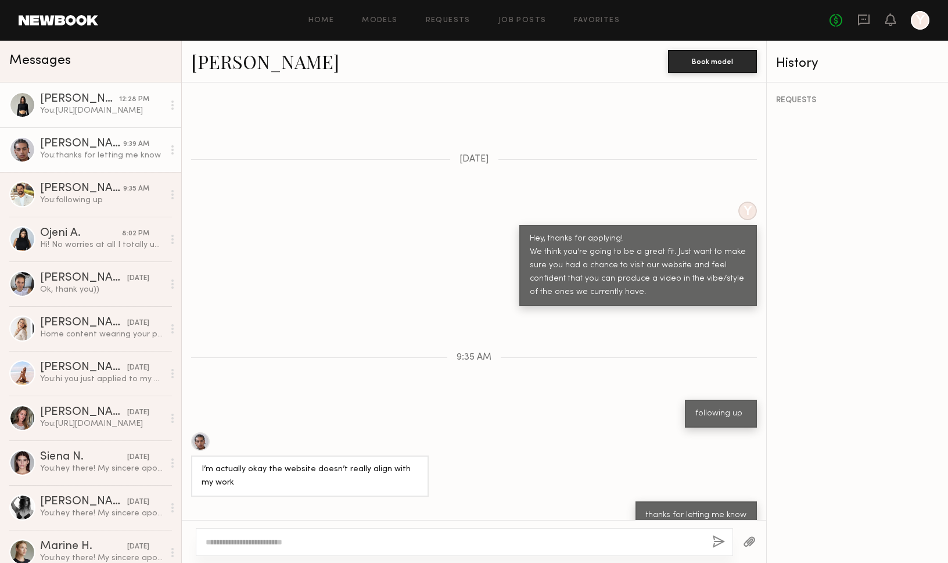
click at [110, 111] on div "You: https://yycg.co/products/t-shirt-copy?more=open&variant=48575679365304" at bounding box center [102, 110] width 124 height 11
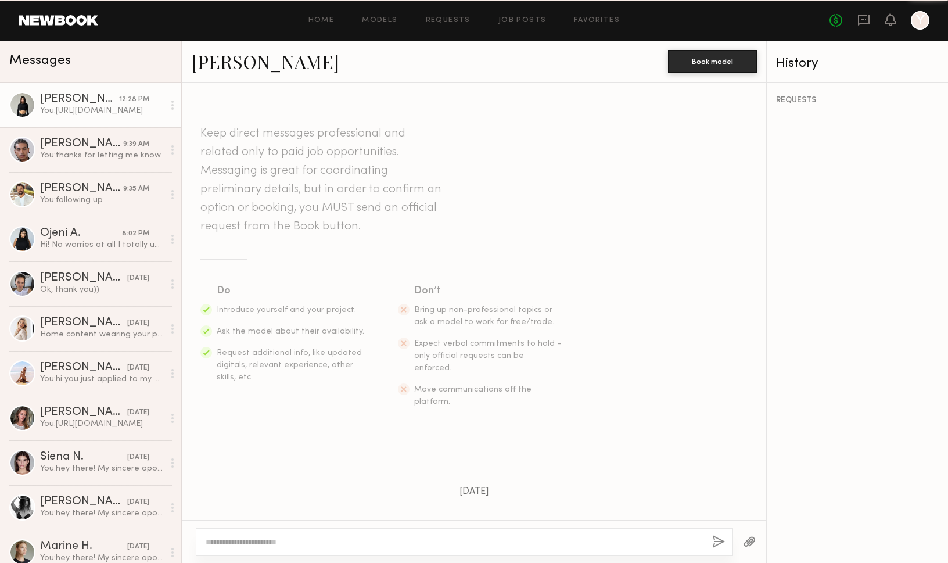
scroll to position [1087, 0]
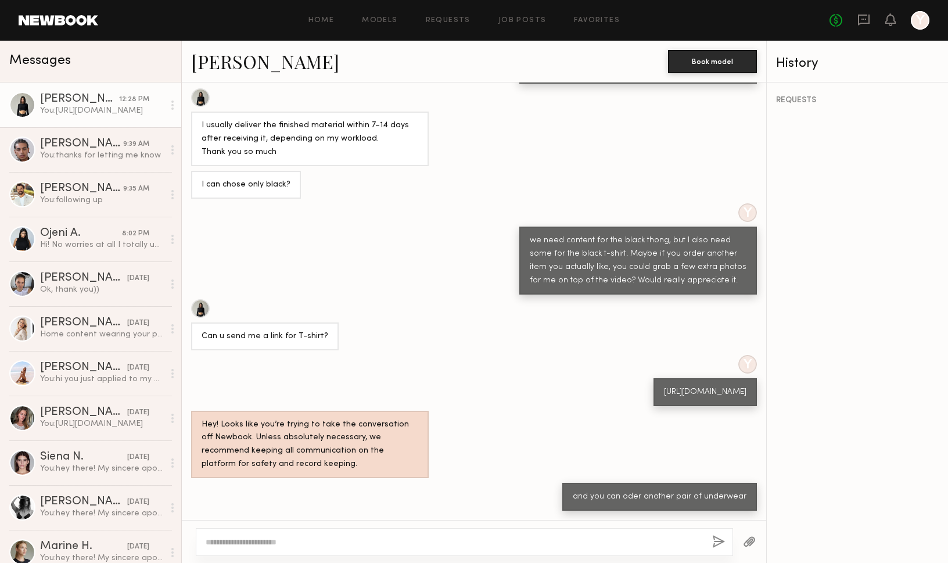
click at [231, 73] on link "Kate A." at bounding box center [265, 61] width 148 height 25
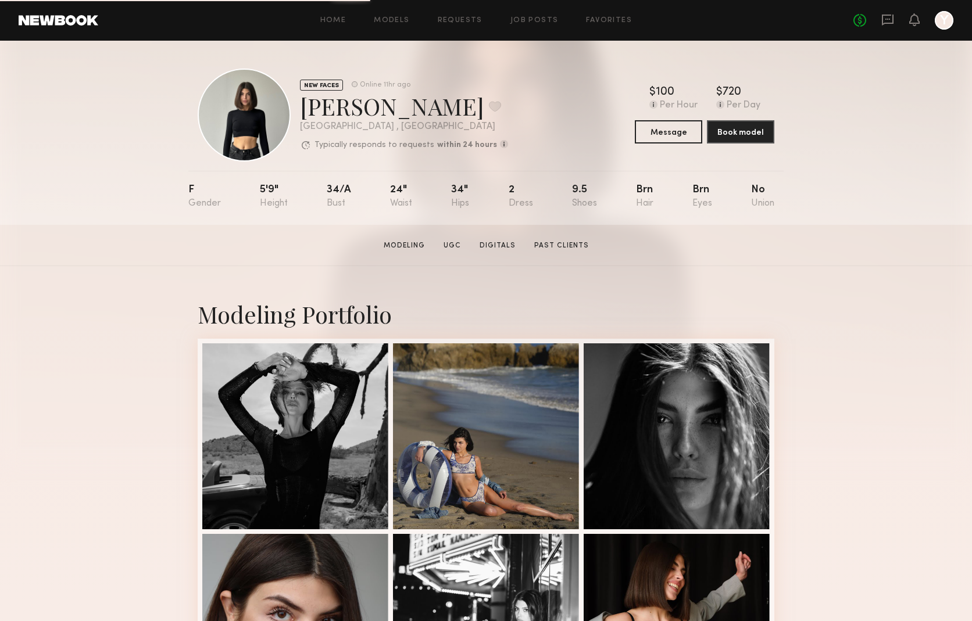
click at [85, 23] on link at bounding box center [59, 20] width 80 height 10
